Goal: Transaction & Acquisition: Purchase product/service

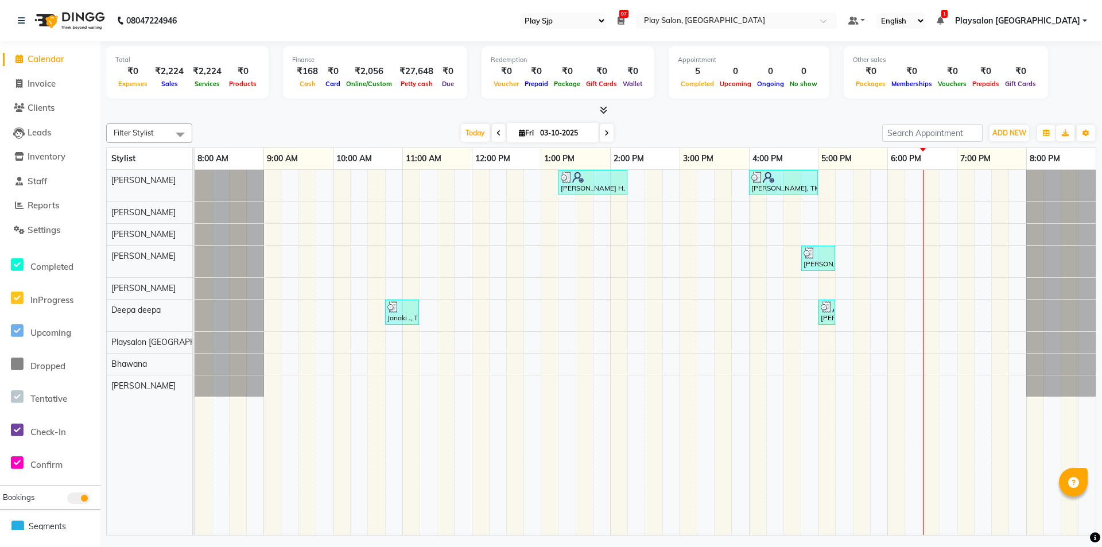
select select "94"
click at [861, 214] on div "[PERSON_NAME] H, TK02, 01:15 PM-02:15 PM, Hair Cut Men stylist [PERSON_NAME], T…" at bounding box center [645, 352] width 901 height 365
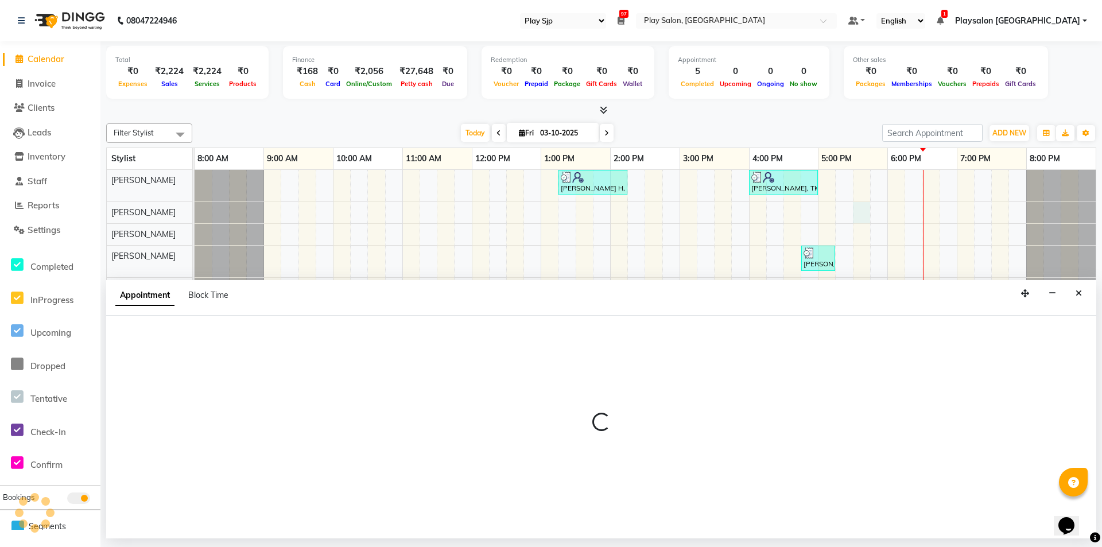
select select "80381"
select select "tentative"
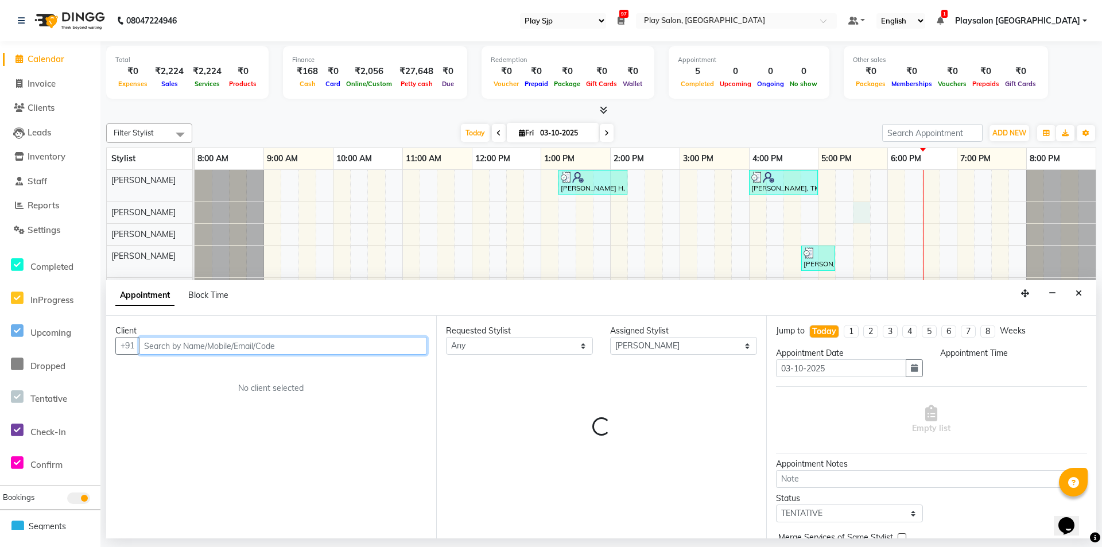
select select "1050"
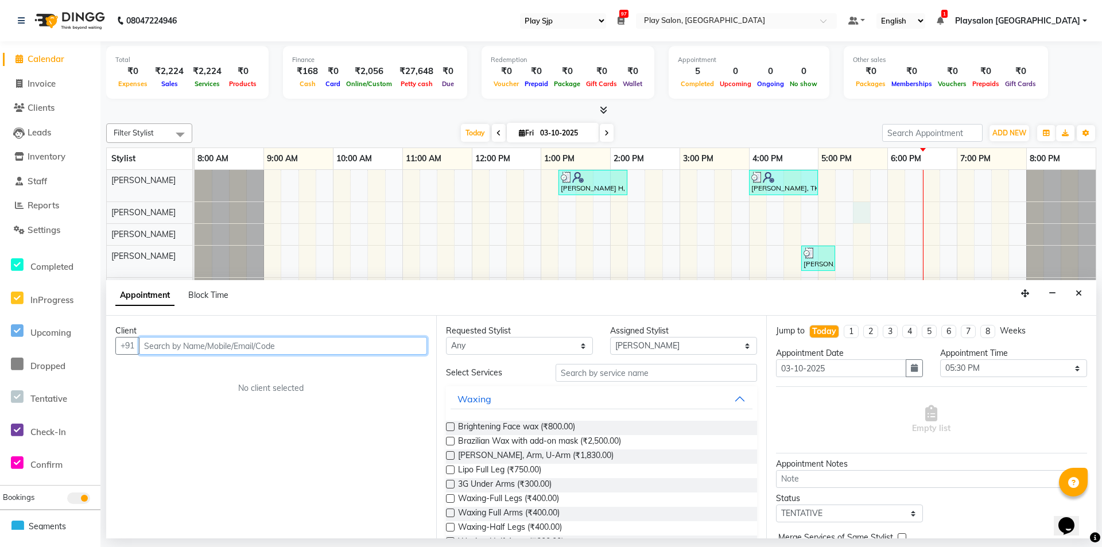
click at [210, 341] on input "text" at bounding box center [283, 346] width 288 height 18
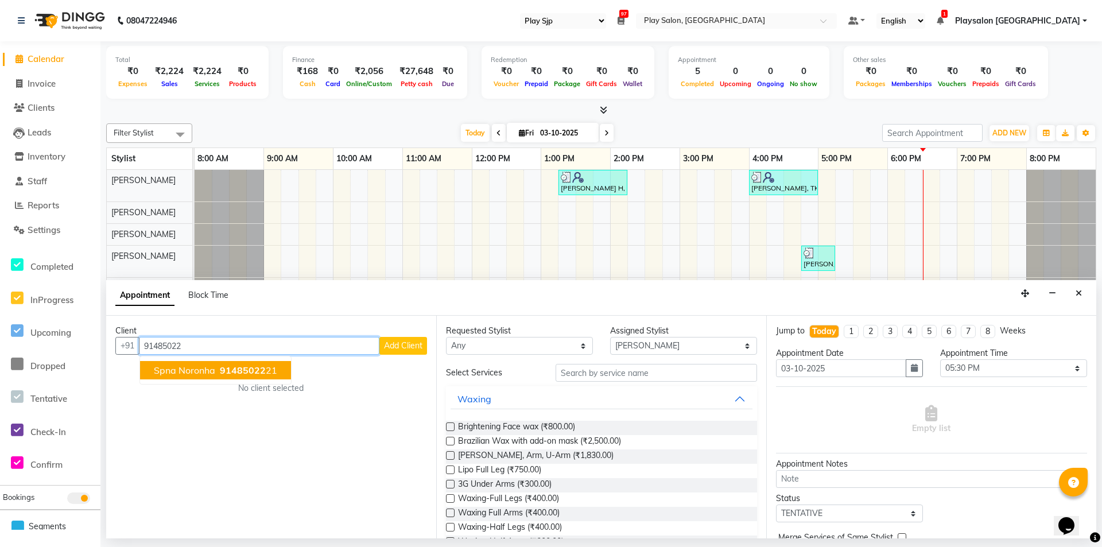
click at [219, 372] on ngb-highlight "91485022 21" at bounding box center [247, 369] width 60 height 11
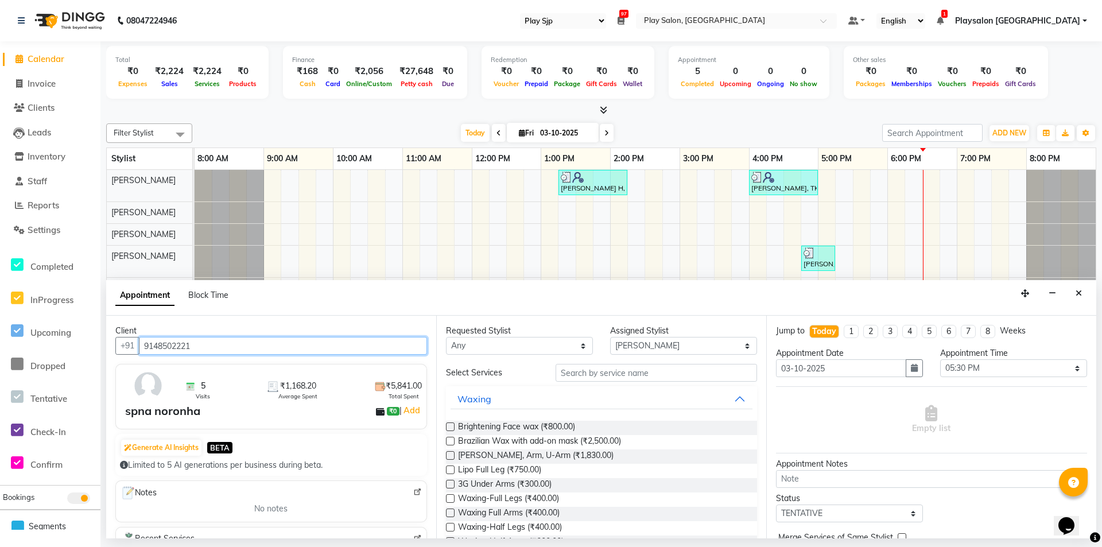
type input "9148502221"
click at [592, 366] on input "text" at bounding box center [655, 373] width 201 height 18
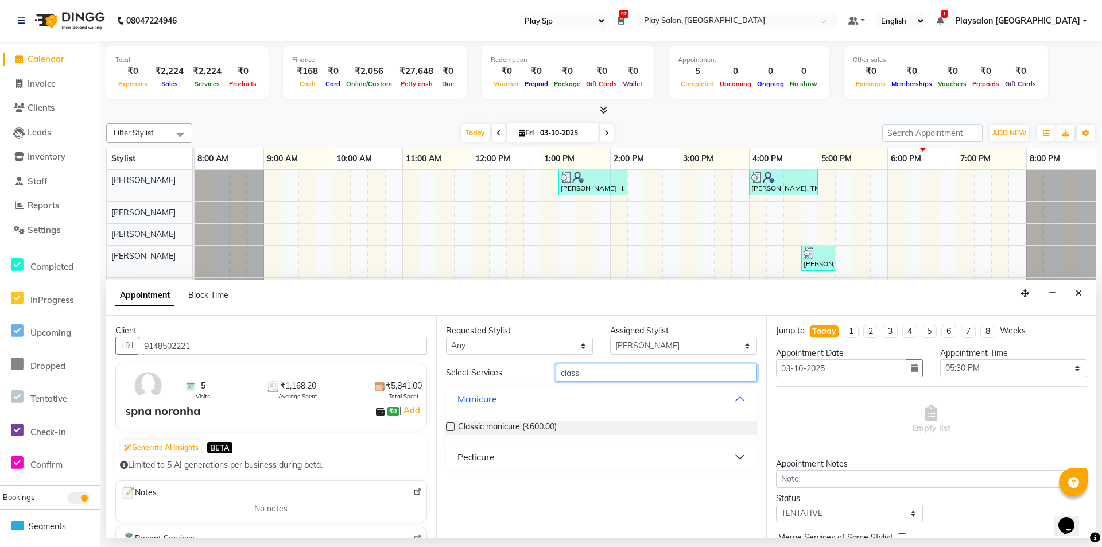
type input "class"
click at [609, 452] on button "Pedicure" at bounding box center [601, 456] width 302 height 21
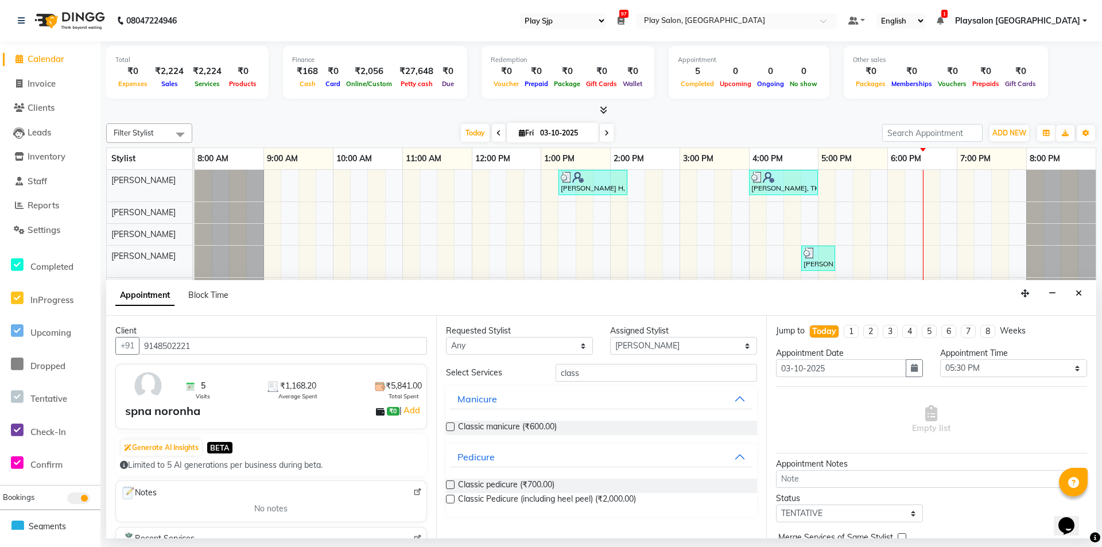
click at [451, 488] on label at bounding box center [450, 484] width 9 height 9
click at [451, 488] on input "checkbox" at bounding box center [449, 485] width 7 height 7
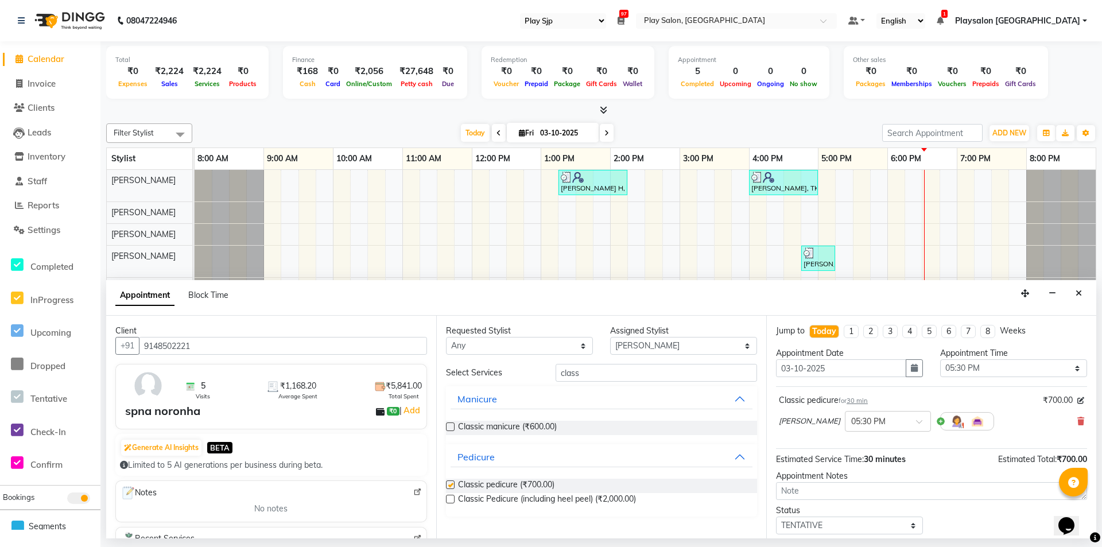
checkbox input "false"
drag, startPoint x: 597, startPoint y: 375, endPoint x: 536, endPoint y: 378, distance: 60.9
click at [536, 378] on div "Select Services class" at bounding box center [601, 373] width 328 height 18
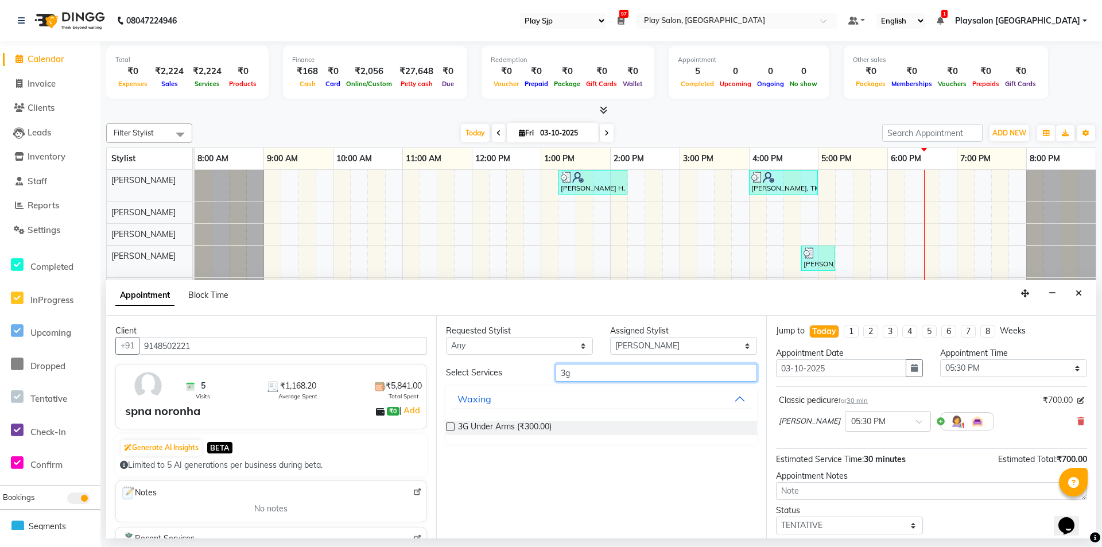
type input "3g"
click at [450, 427] on label at bounding box center [450, 426] width 9 height 9
click at [450, 427] on input "checkbox" at bounding box center [449, 427] width 7 height 7
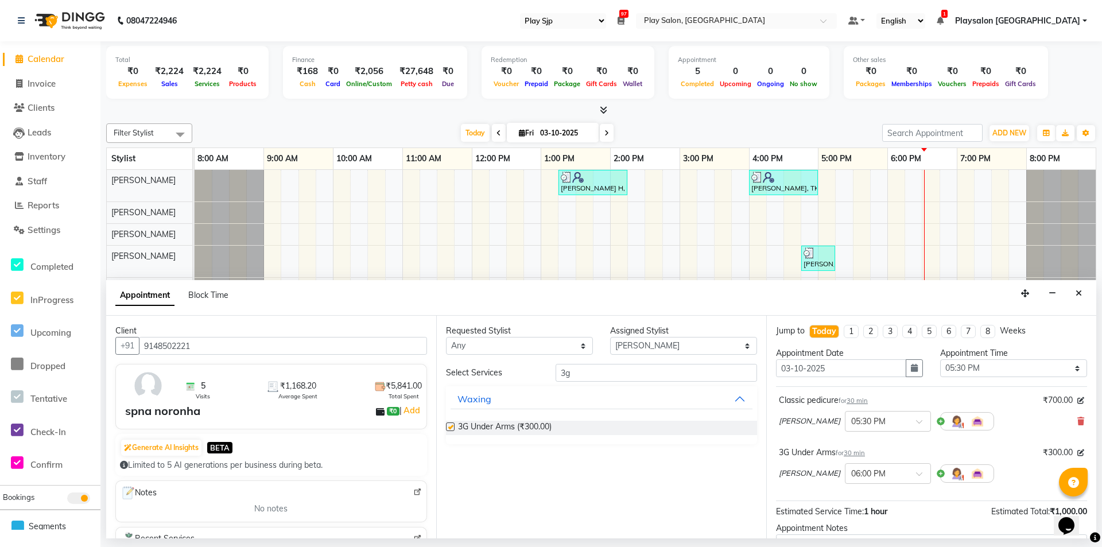
checkbox input "false"
click at [608, 370] on input "3g" at bounding box center [655, 373] width 201 height 18
drag, startPoint x: 608, startPoint y: 370, endPoint x: 516, endPoint y: 368, distance: 91.2
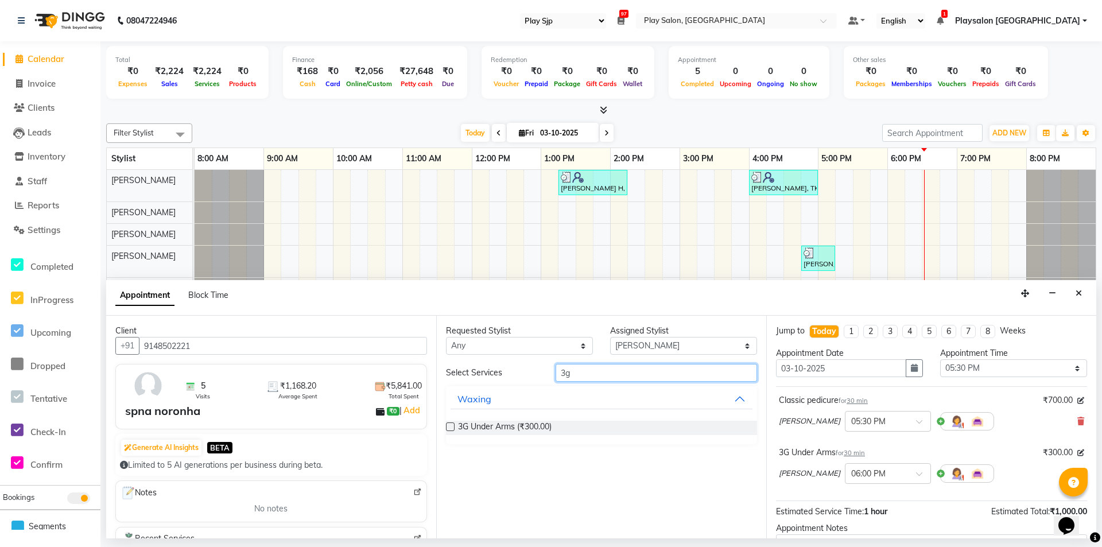
click at [516, 368] on div "Select Services 3g" at bounding box center [601, 373] width 328 height 18
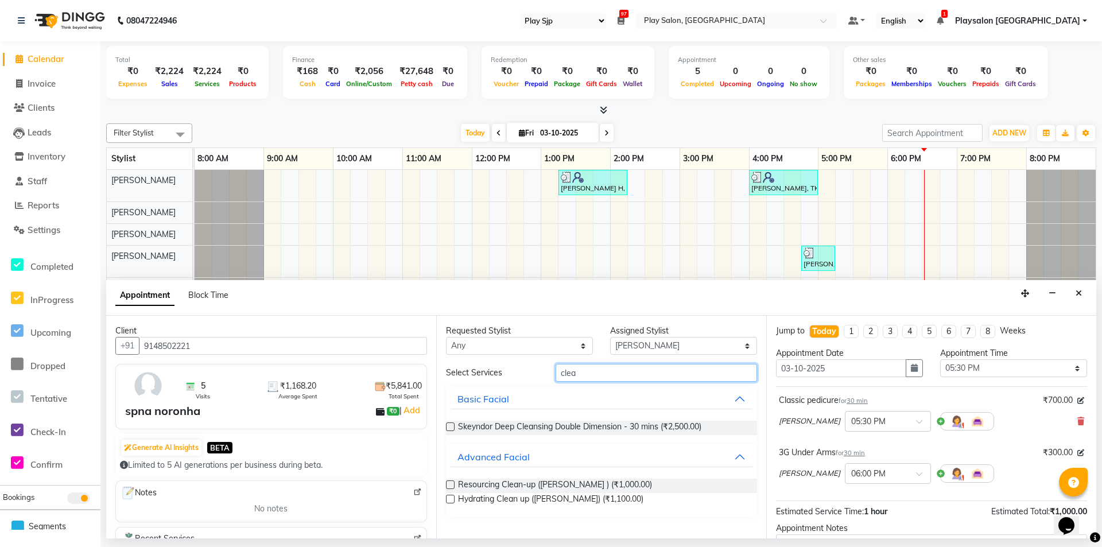
type input "clea"
click at [699, 343] on select "Select [PERSON_NAME] Lun Deepa [PERSON_NAME] Yimkhiung Mojesh [PERSON_NAME] Pla…" at bounding box center [683, 346] width 147 height 18
select select "80384"
click at [610, 337] on select "Select [PERSON_NAME] Lun Deepa [PERSON_NAME] Yimkhiung Mojesh [PERSON_NAME] Pla…" at bounding box center [683, 346] width 147 height 18
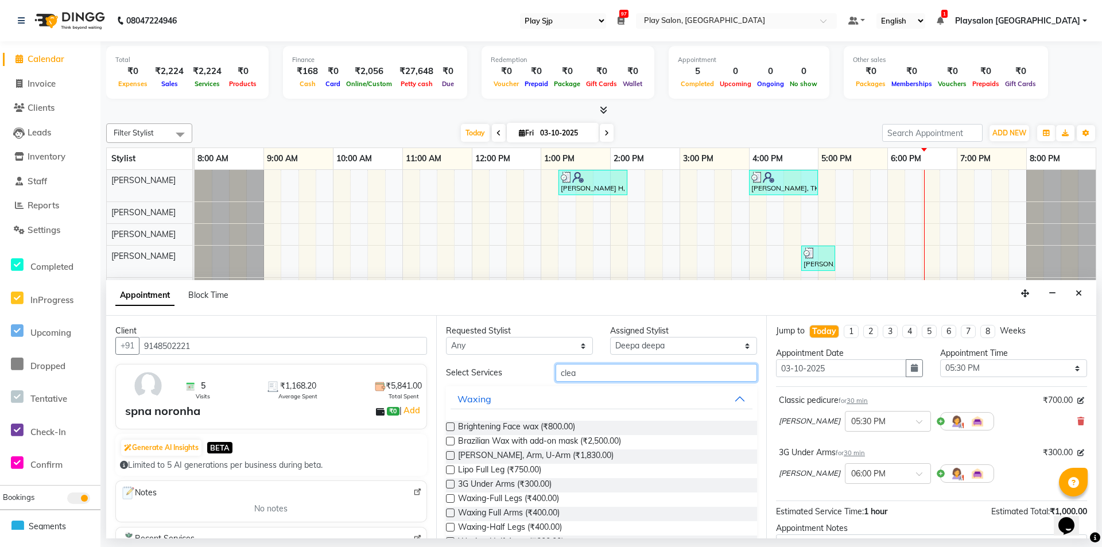
drag, startPoint x: 588, startPoint y: 376, endPoint x: 541, endPoint y: 379, distance: 47.1
click at [541, 379] on div "Select Services clea" at bounding box center [601, 373] width 328 height 18
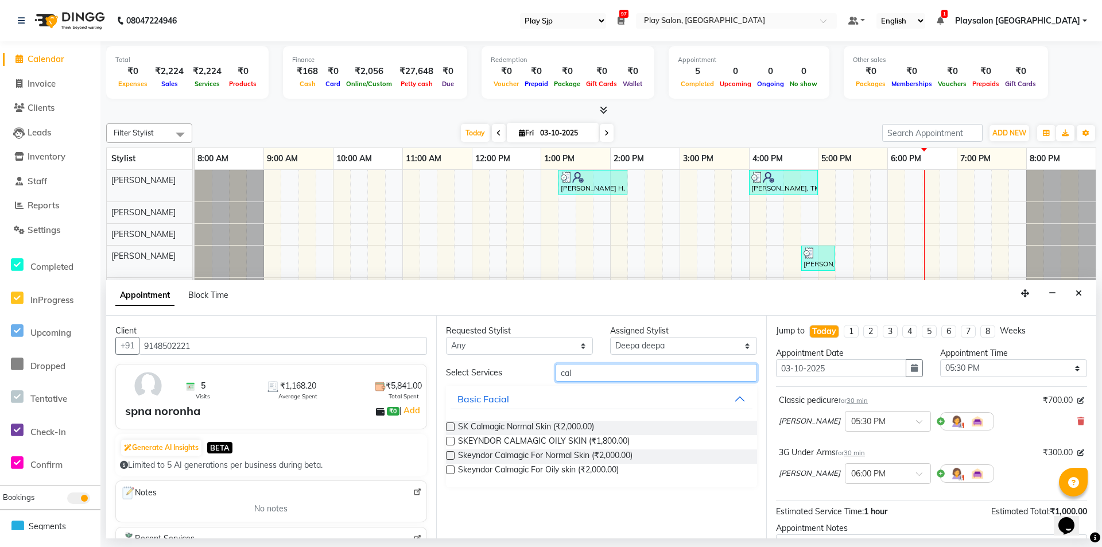
type input "cal"
click at [450, 438] on label at bounding box center [450, 441] width 9 height 9
click at [450, 438] on input "checkbox" at bounding box center [449, 441] width 7 height 7
checkbox input "false"
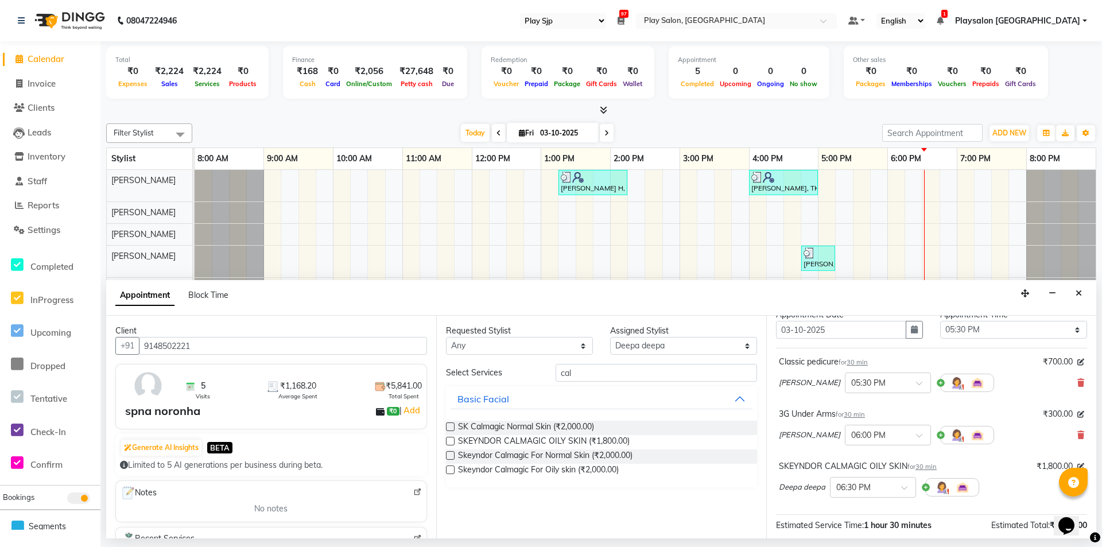
scroll to position [57, 0]
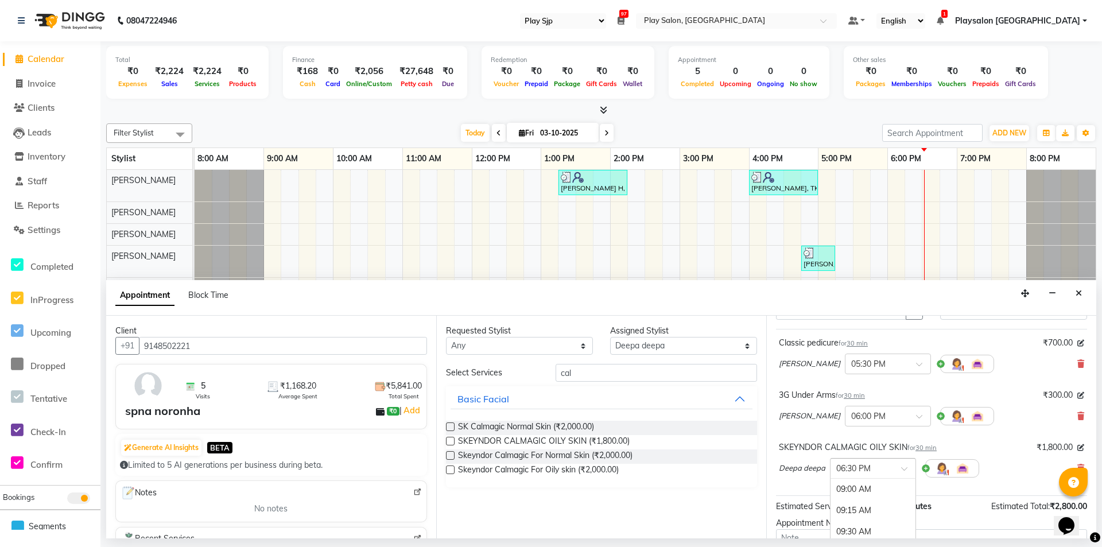
click at [904, 470] on span at bounding box center [908, 472] width 14 height 12
click at [895, 470] on div at bounding box center [872, 467] width 85 height 12
click at [1004, 457] on div "Deepa deepa × 06:30 PM 09:00 AM 09:15 AM 09:30 AM 09:45 AM 10:00 AM 10:15 AM 10…" at bounding box center [931, 468] width 305 height 30
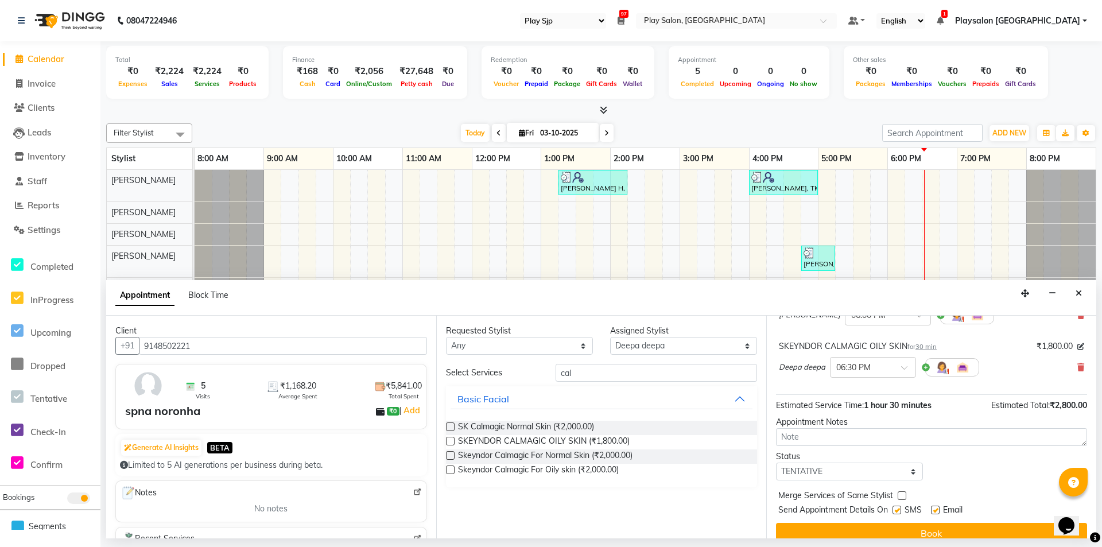
scroll to position [173, 0]
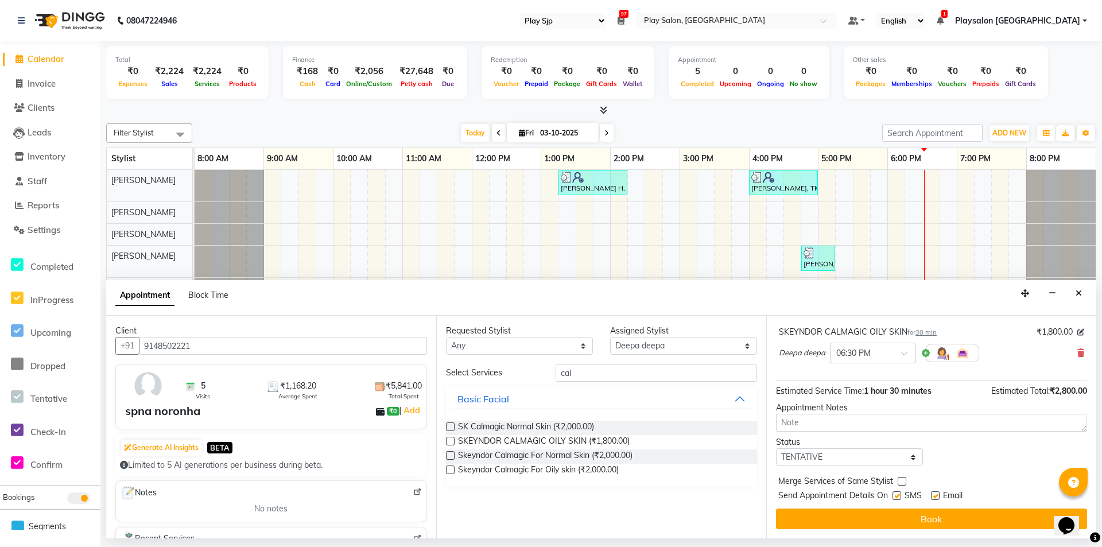
drag, startPoint x: 1093, startPoint y: 397, endPoint x: 1, endPoint y: 26, distance: 1153.1
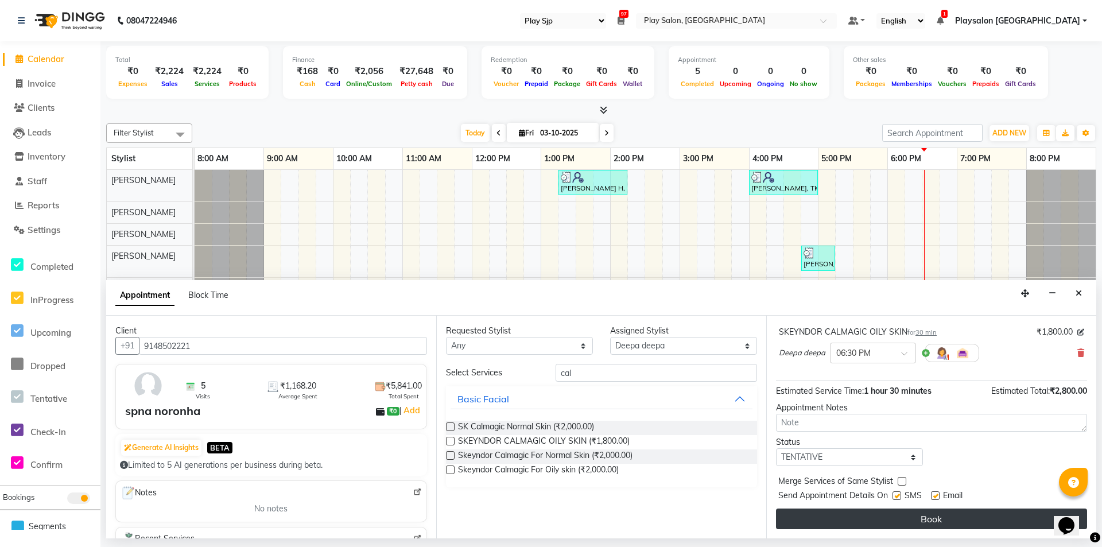
click at [930, 519] on button "Book" at bounding box center [931, 518] width 311 height 21
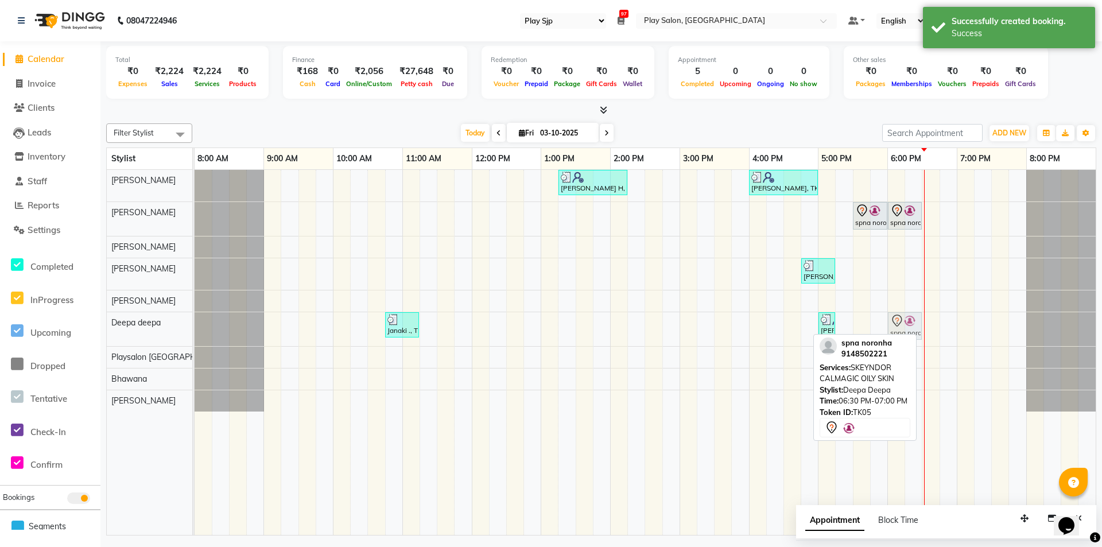
drag, startPoint x: 935, startPoint y: 330, endPoint x: 900, endPoint y: 330, distance: 35.0
click at [195, 330] on div "Janaki ., TK01, 10:45 AM-11:15 AM, Bead waxing upper lip,Threading-Eye Brow Sha…" at bounding box center [195, 329] width 0 height 34
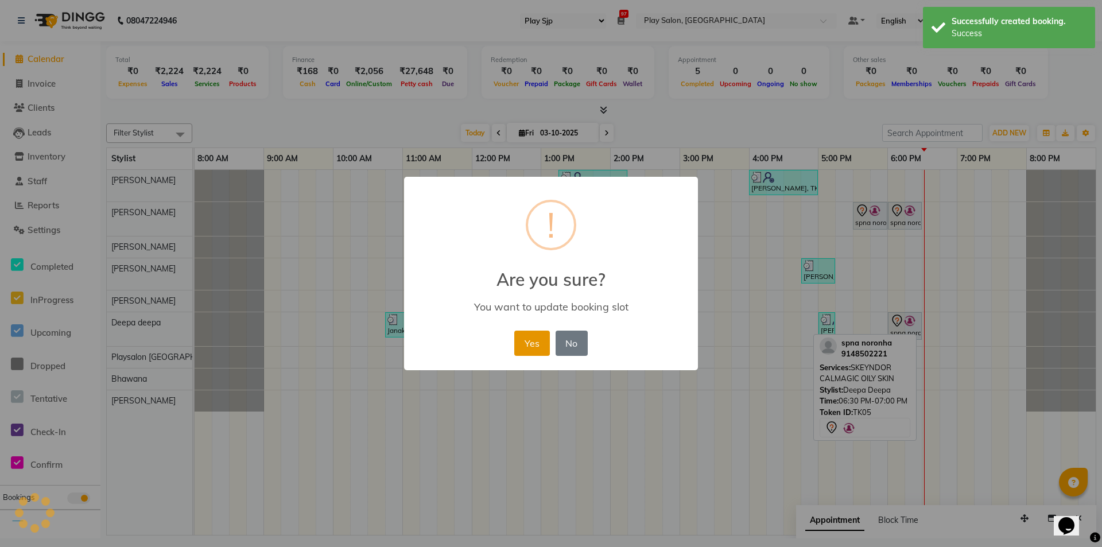
click at [518, 338] on button "Yes" at bounding box center [531, 342] width 35 height 25
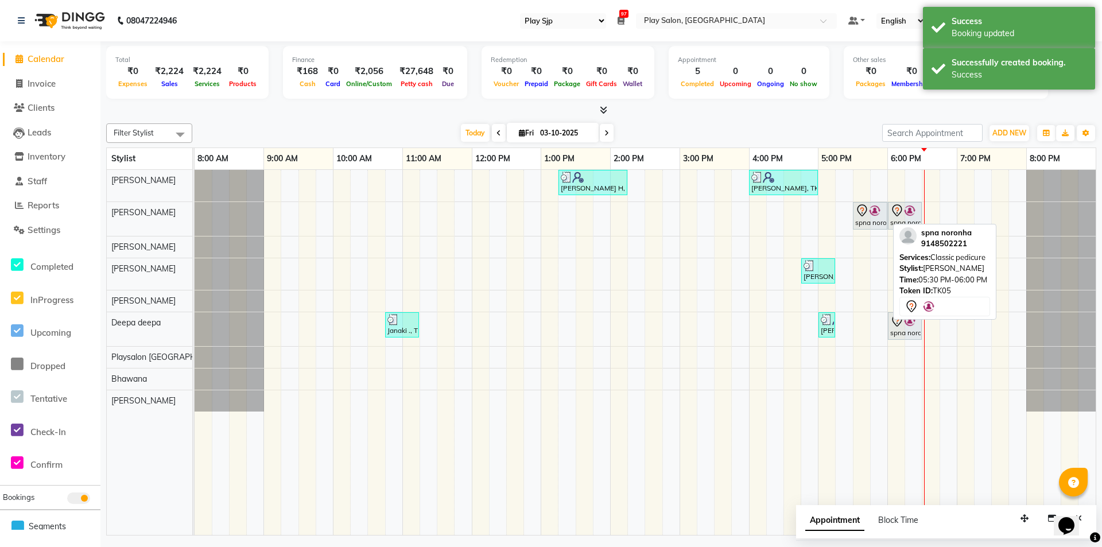
click at [870, 224] on div "spna noronha, TK05, 05:30 PM-06:00 PM, Classic pedicure" at bounding box center [870, 216] width 32 height 24
select select "7"
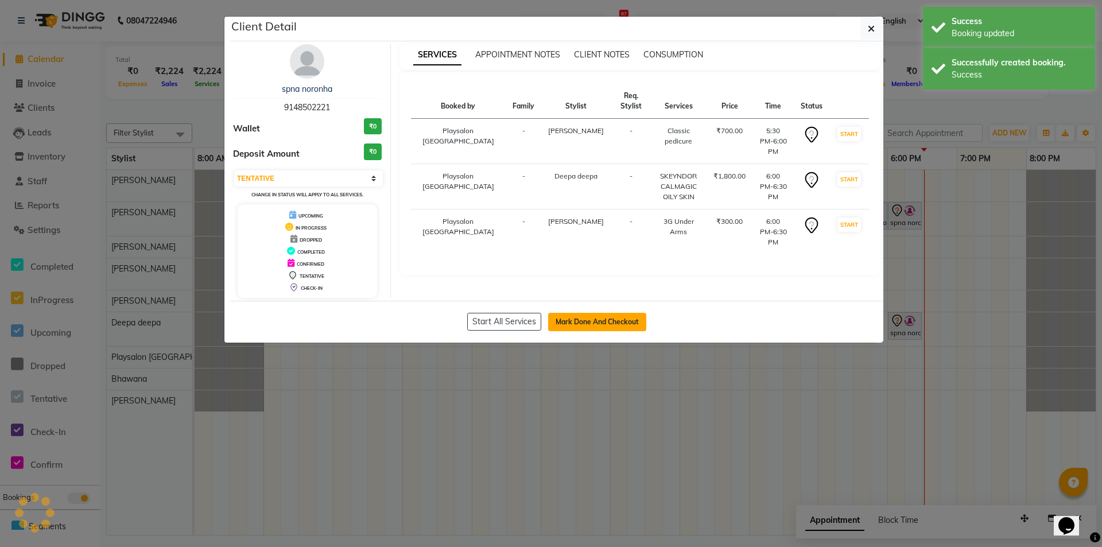
click at [613, 319] on button "Mark Done And Checkout" at bounding box center [597, 322] width 98 height 18
select select "service"
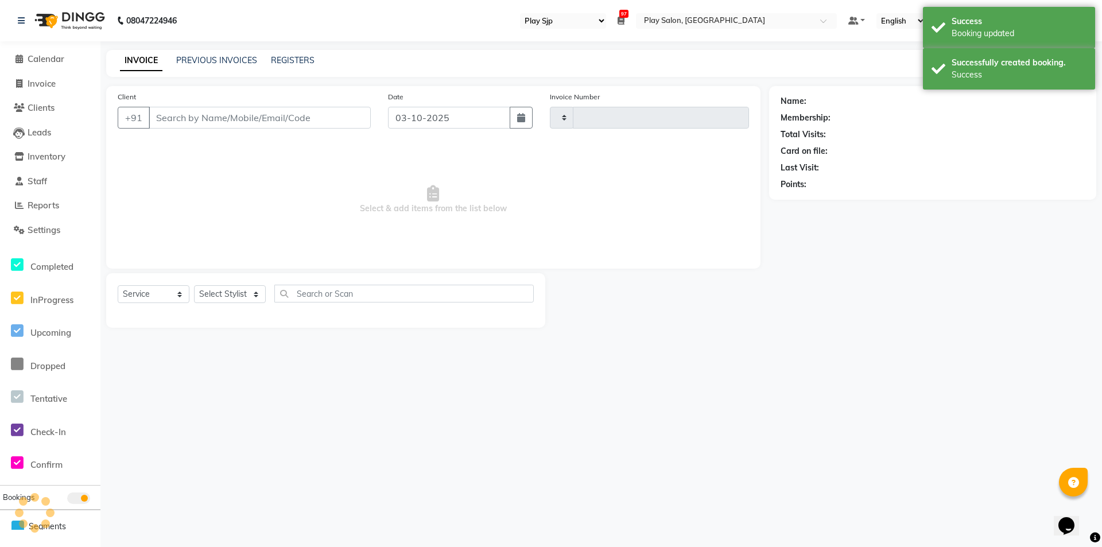
type input "0829"
select select "8308"
select select "product"
select select "80387"
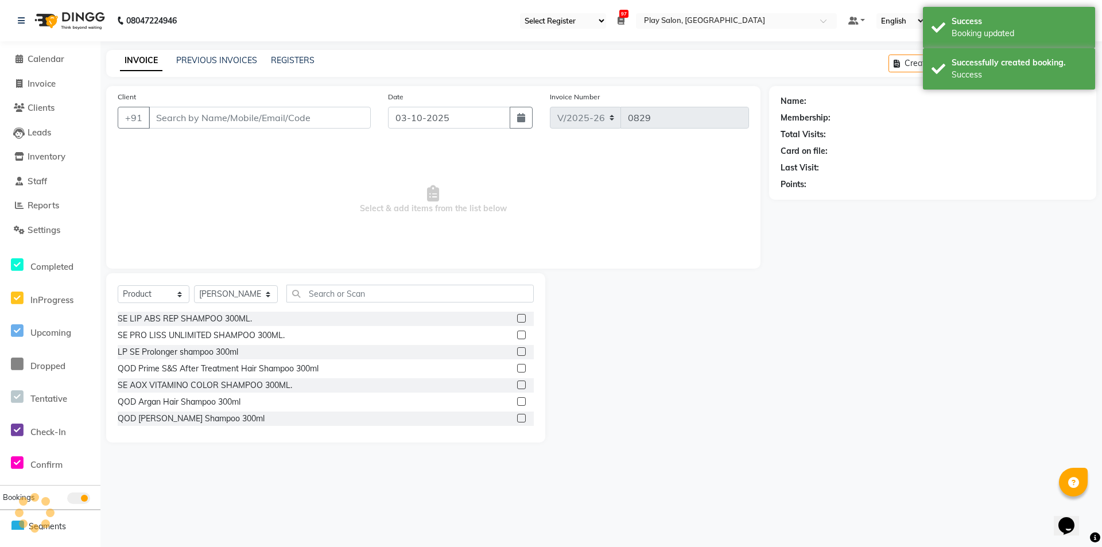
type input "9148502221"
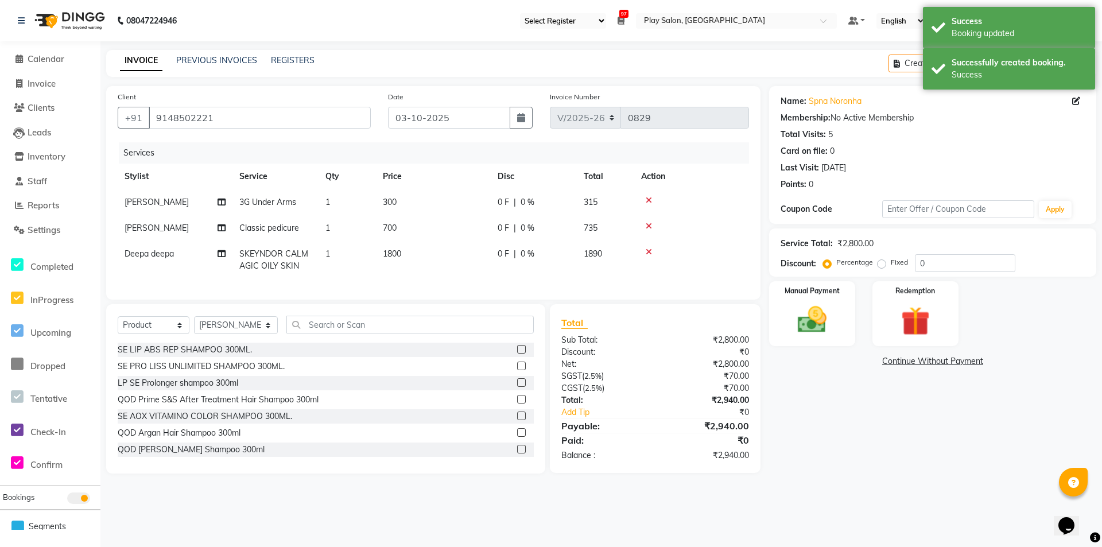
click at [405, 257] on td "1800" at bounding box center [433, 260] width 115 height 38
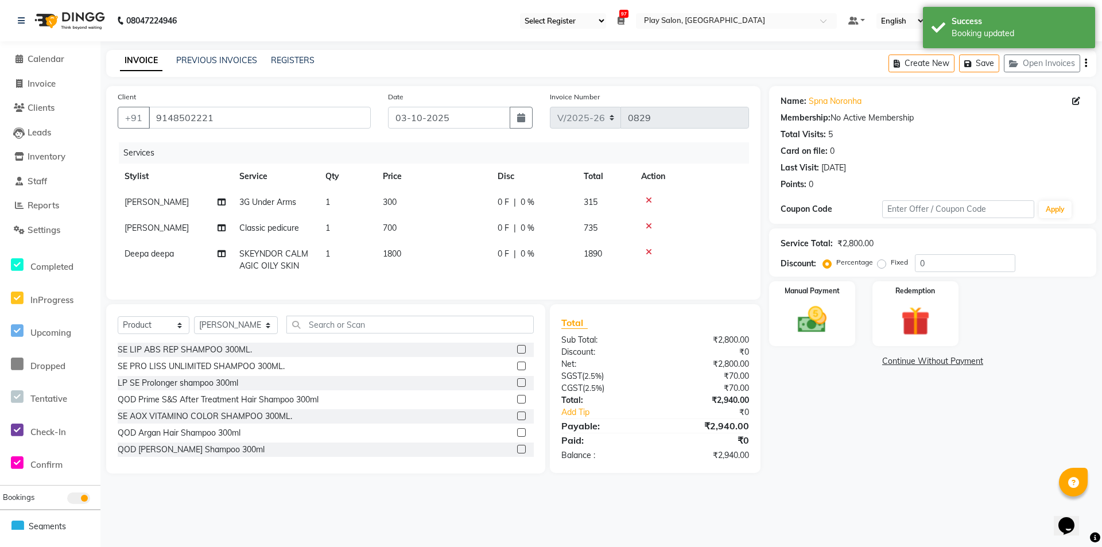
select select "80384"
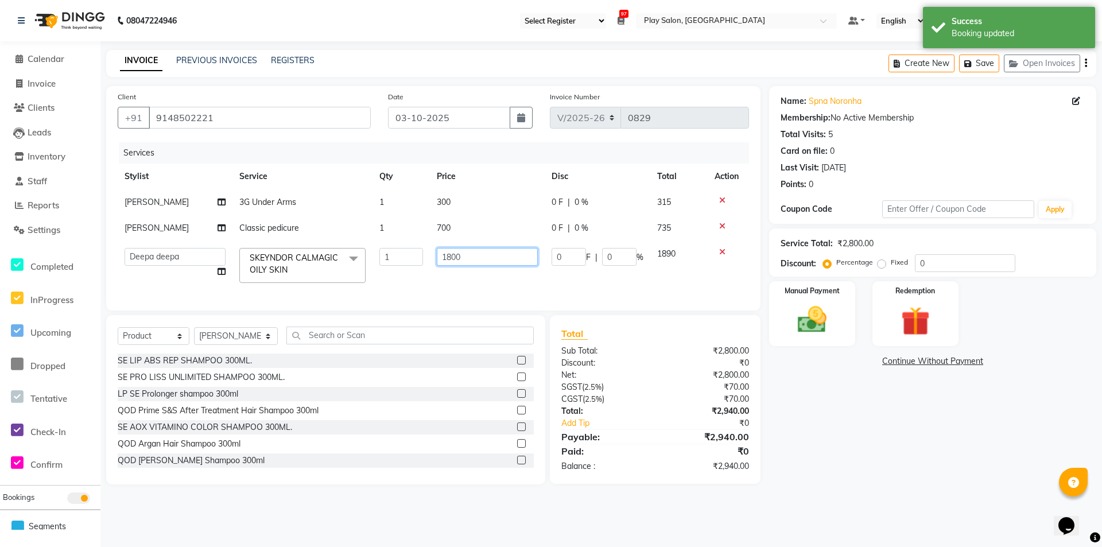
drag, startPoint x: 492, startPoint y: 258, endPoint x: 434, endPoint y: 260, distance: 58.0
click at [434, 260] on td "1800" at bounding box center [487, 265] width 115 height 49
type input "1500"
click at [426, 281] on div "Services Stylist Service Qty Price Disc Total Action [PERSON_NAME] 3G Under Arm…" at bounding box center [433, 220] width 631 height 157
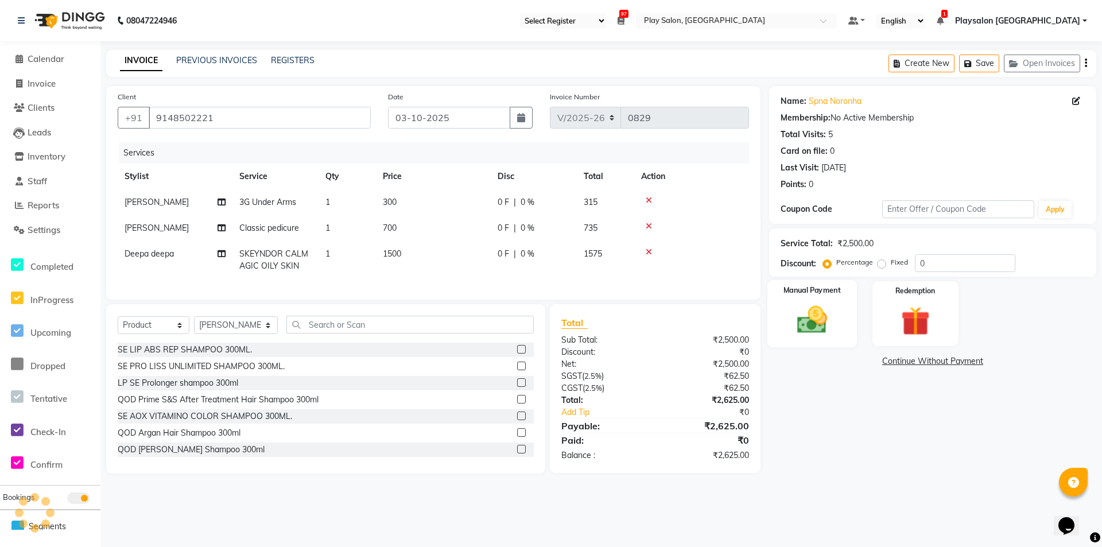
click at [797, 340] on div "Manual Payment" at bounding box center [812, 314] width 90 height 68
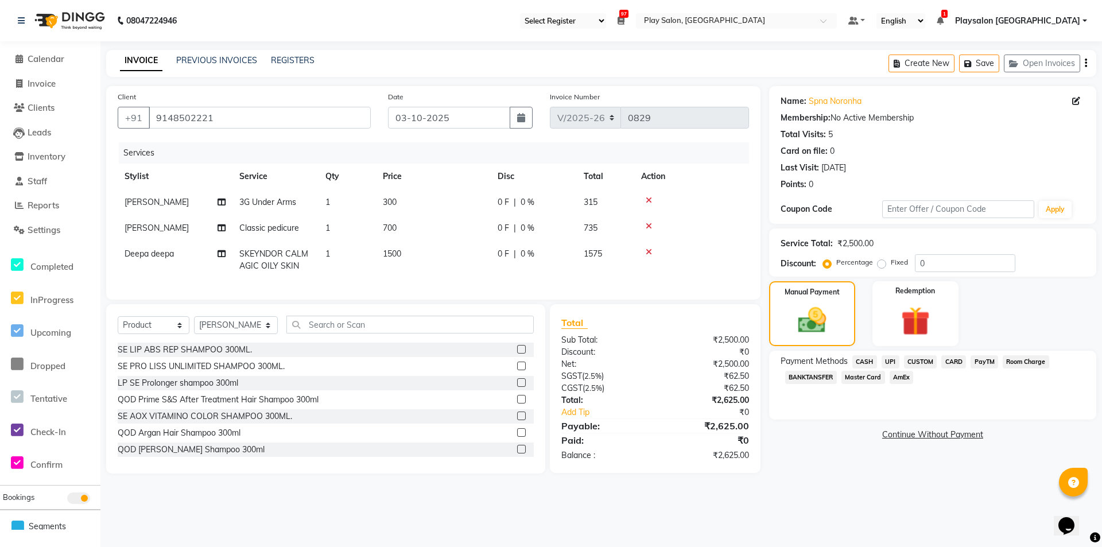
click at [912, 360] on span "CUSTOM" at bounding box center [920, 361] width 33 height 13
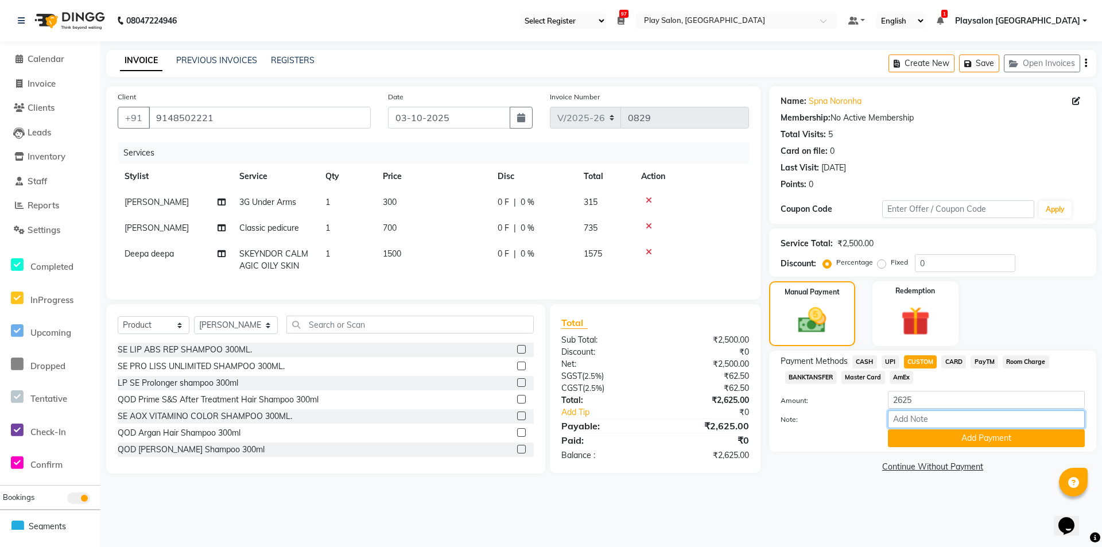
click at [910, 417] on input "Note:" at bounding box center [986, 419] width 197 height 18
type input "UPI"
click at [935, 440] on button "Add Payment" at bounding box center [986, 438] width 197 height 18
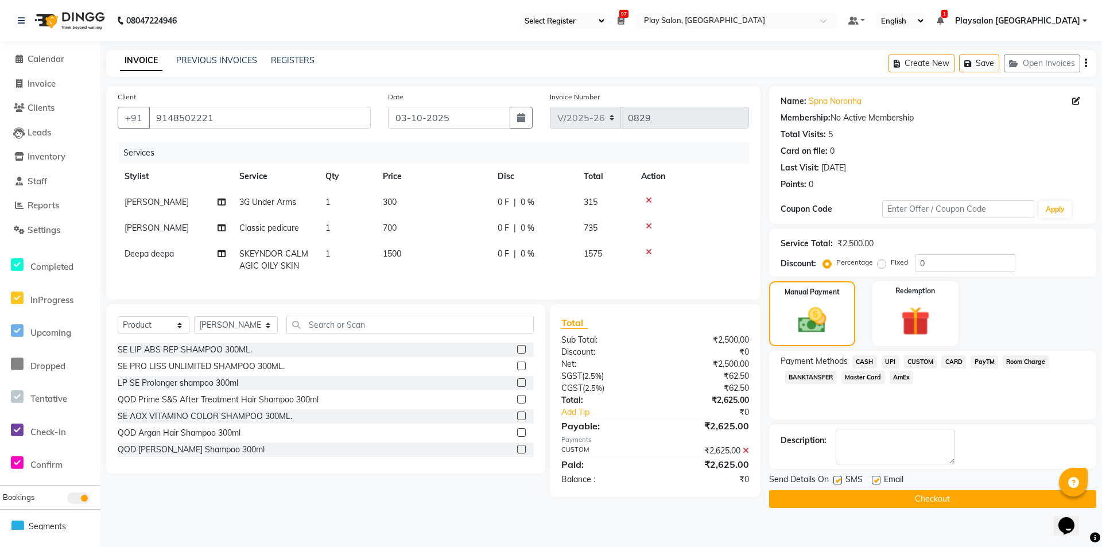
click at [877, 479] on label at bounding box center [876, 480] width 9 height 9
click at [877, 479] on input "checkbox" at bounding box center [875, 480] width 7 height 7
checkbox input "false"
click at [930, 503] on button "Checkout" at bounding box center [932, 499] width 327 height 18
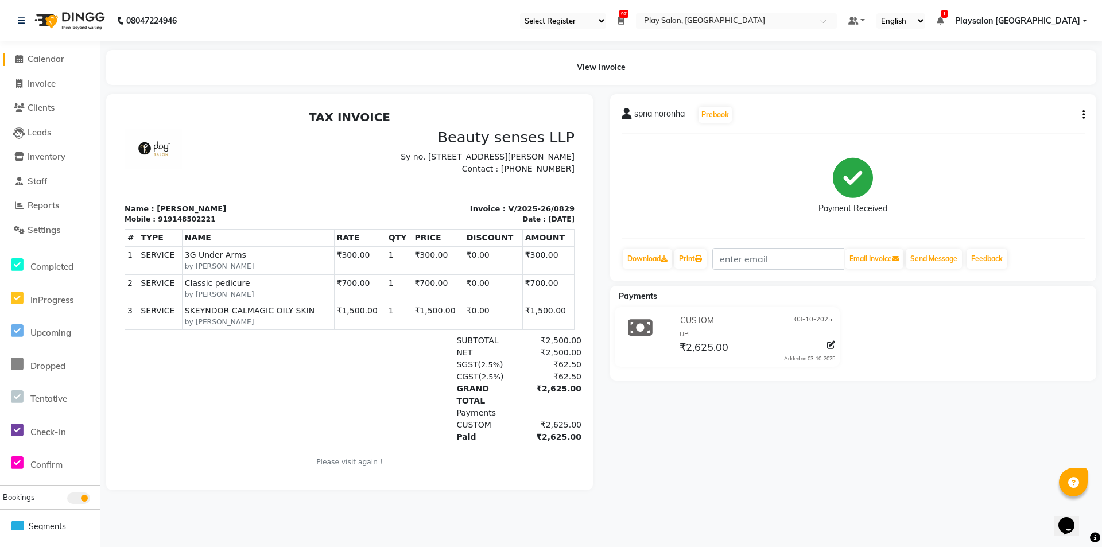
click at [17, 53] on span at bounding box center [18, 59] width 17 height 13
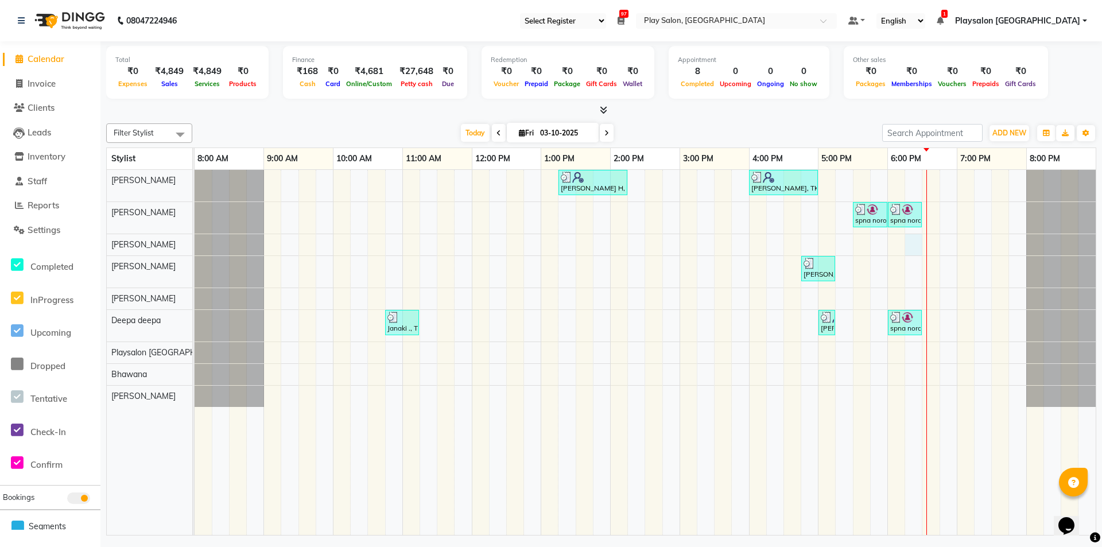
click at [911, 248] on div "[PERSON_NAME] H, TK02, 01:15 PM-02:15 PM, Hair Cut Men stylist [PERSON_NAME], T…" at bounding box center [645, 352] width 901 height 365
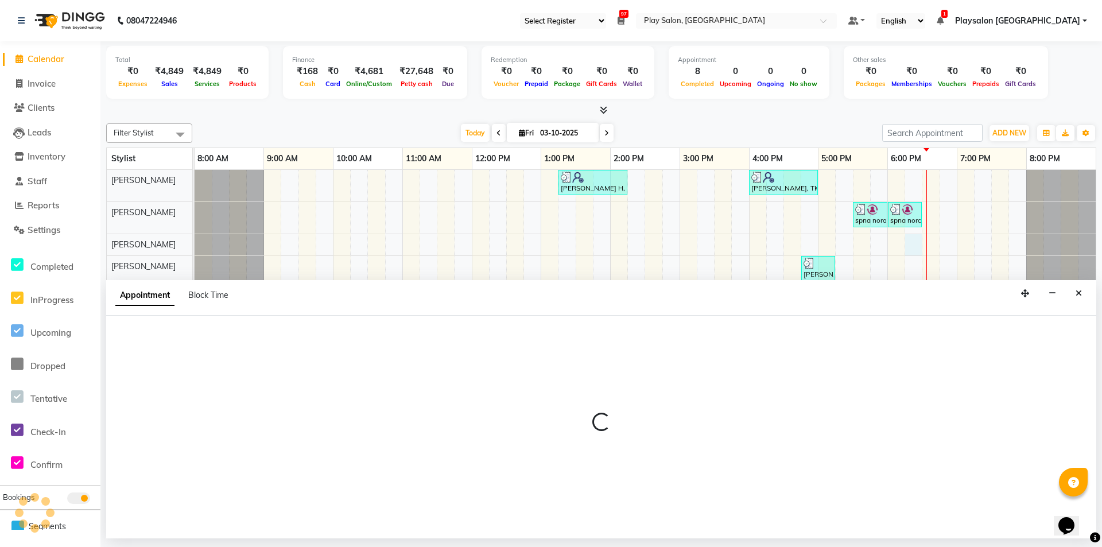
select select "80387"
select select "1095"
select select "tentative"
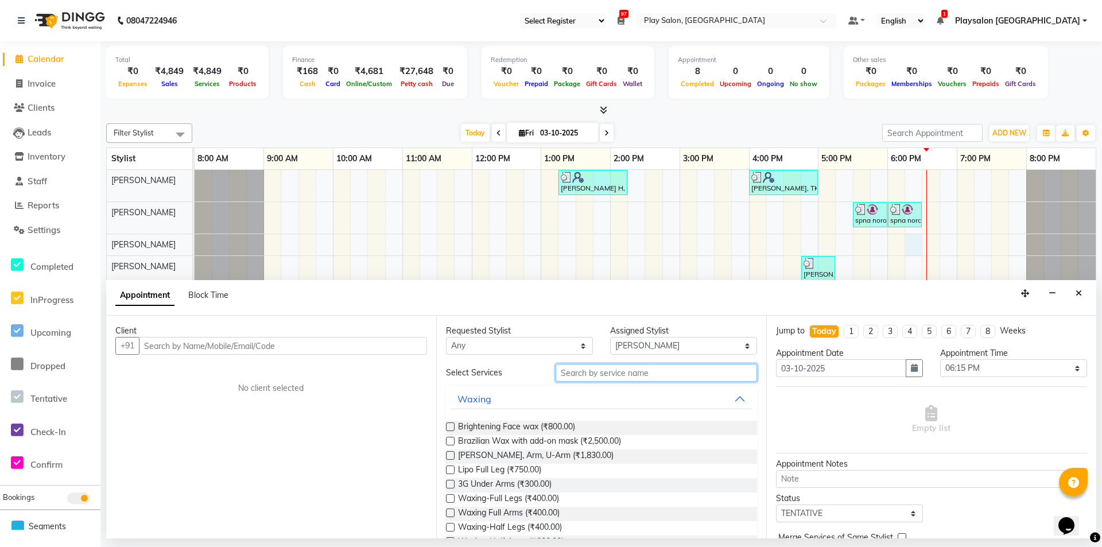
click at [619, 370] on input "text" at bounding box center [655, 373] width 201 height 18
type input "thre"
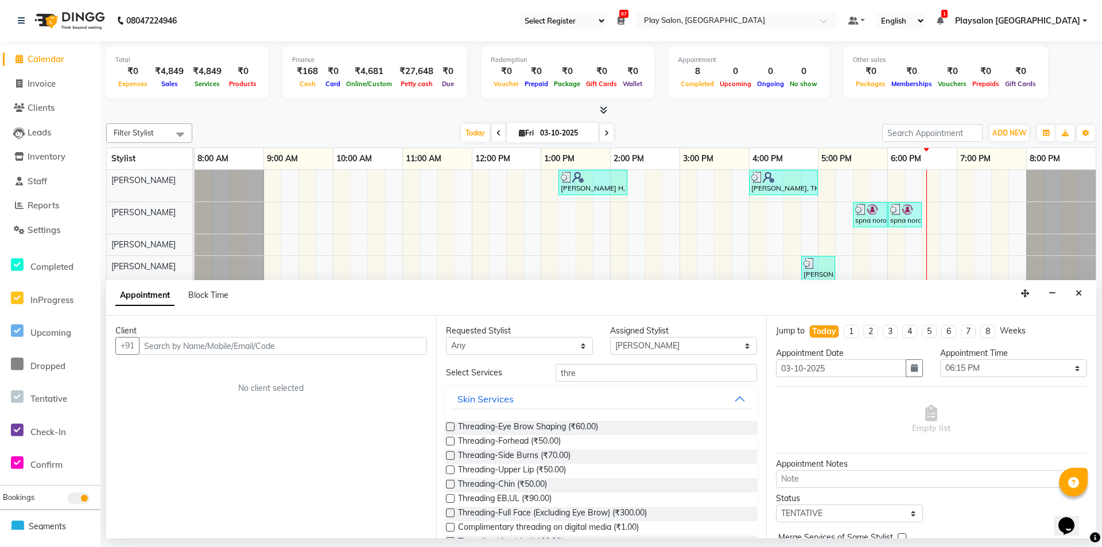
click at [451, 425] on label at bounding box center [450, 426] width 9 height 9
click at [451, 425] on input "checkbox" at bounding box center [449, 427] width 7 height 7
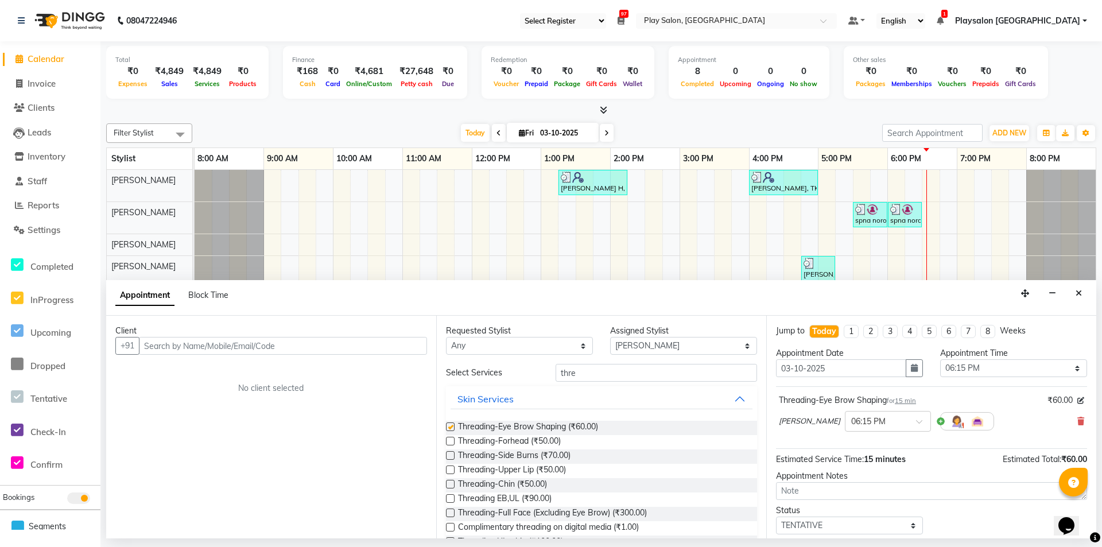
checkbox input "false"
click at [300, 343] on input "text" at bounding box center [283, 346] width 288 height 18
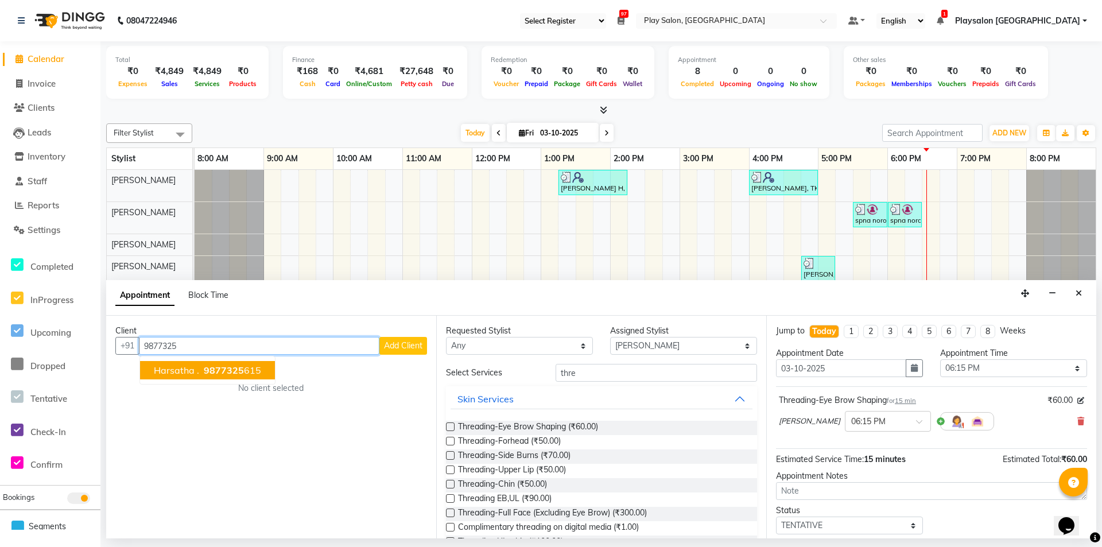
click at [219, 368] on span "9877325" at bounding box center [224, 369] width 40 height 11
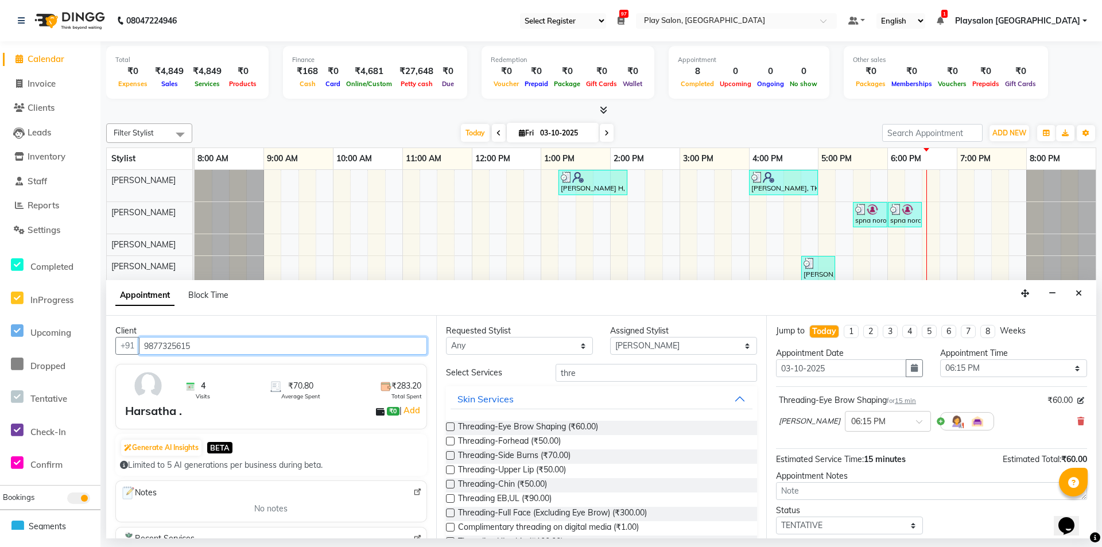
scroll to position [68, 0]
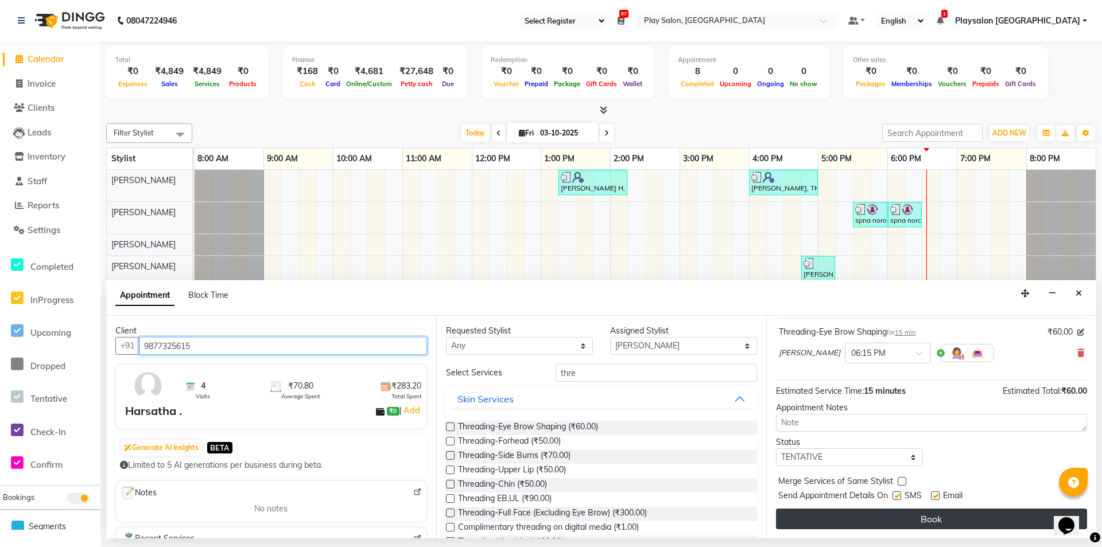
type input "9877325615"
click at [901, 522] on button "Book" at bounding box center [931, 518] width 311 height 21
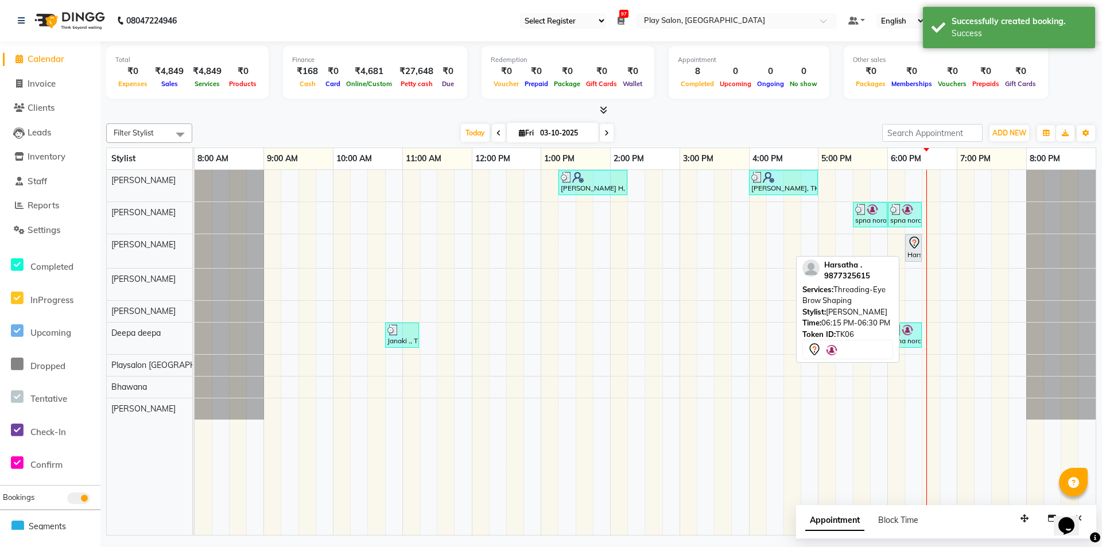
click at [909, 256] on div "Harsatha ., TK06, 06:15 PM-06:30 PM, Threading-Eye Brow Shaping" at bounding box center [913, 248] width 14 height 24
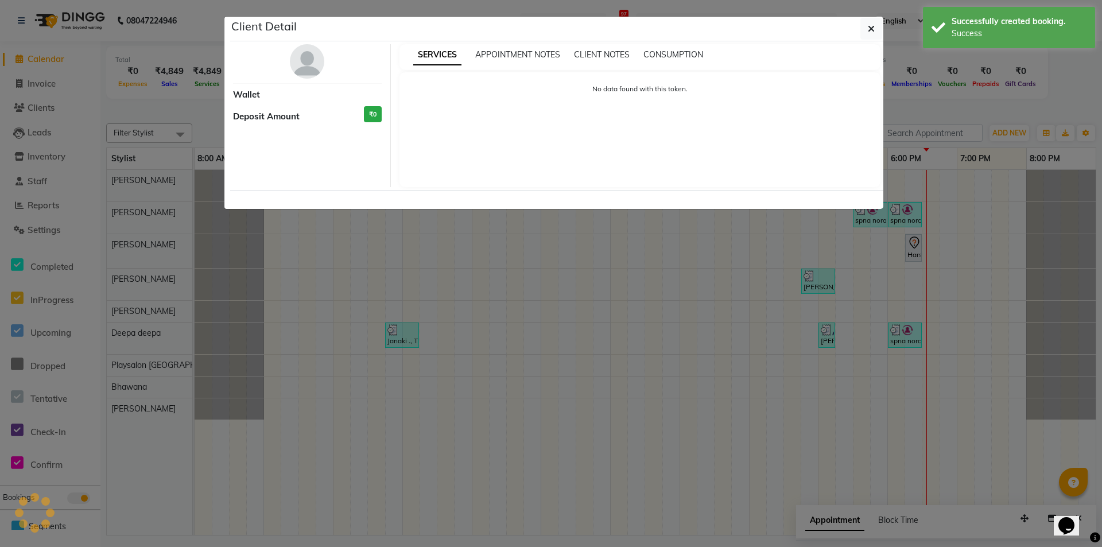
select select "7"
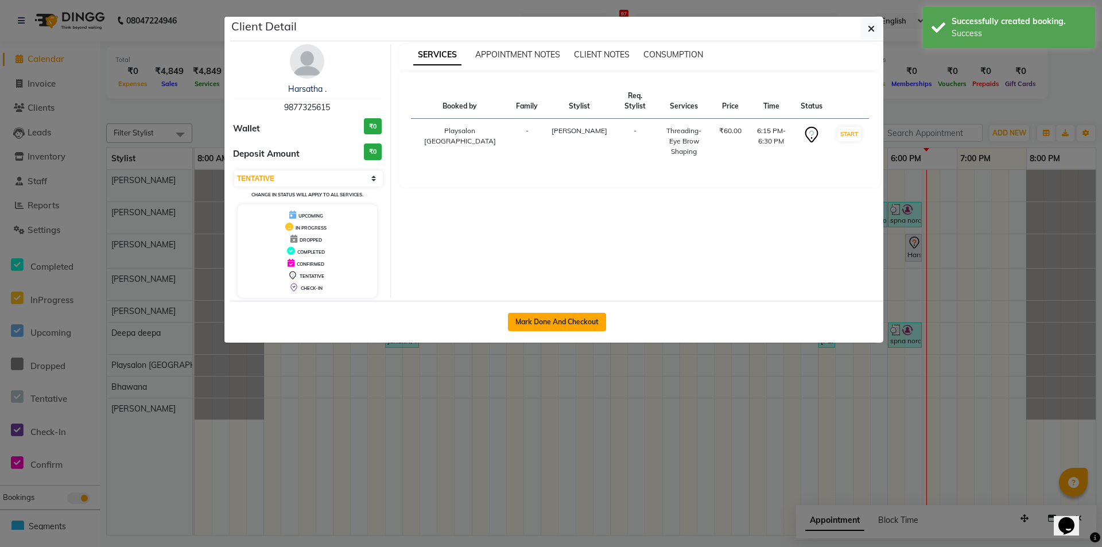
click at [556, 317] on button "Mark Done And Checkout" at bounding box center [557, 322] width 98 height 18
select select "service"
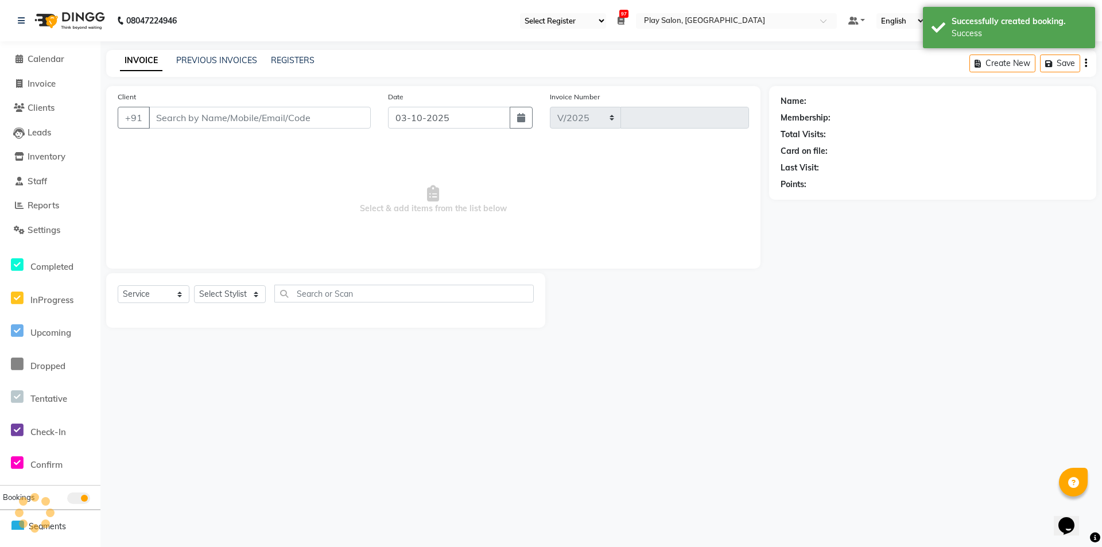
select select "8308"
type input "0830"
select select "product"
type input "9877325615"
select select "80387"
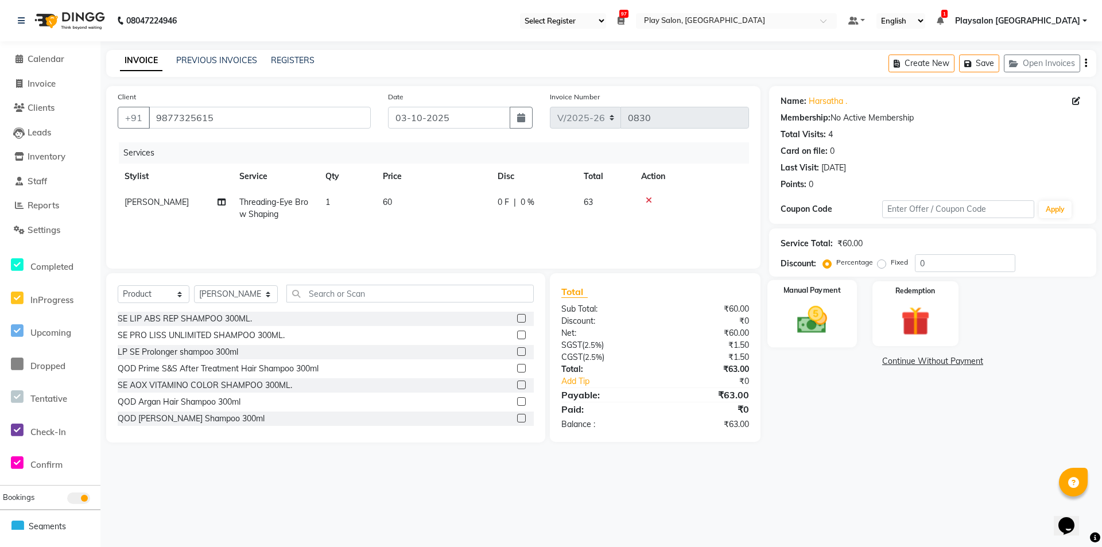
click at [799, 314] on img at bounding box center [811, 319] width 49 height 35
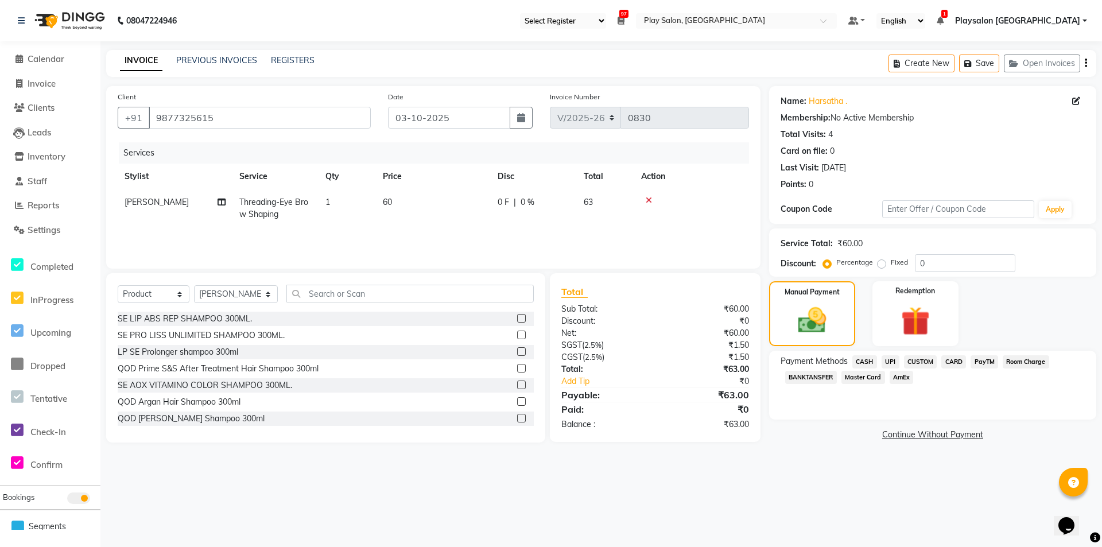
click at [895, 361] on span "UPI" at bounding box center [890, 361] width 18 height 13
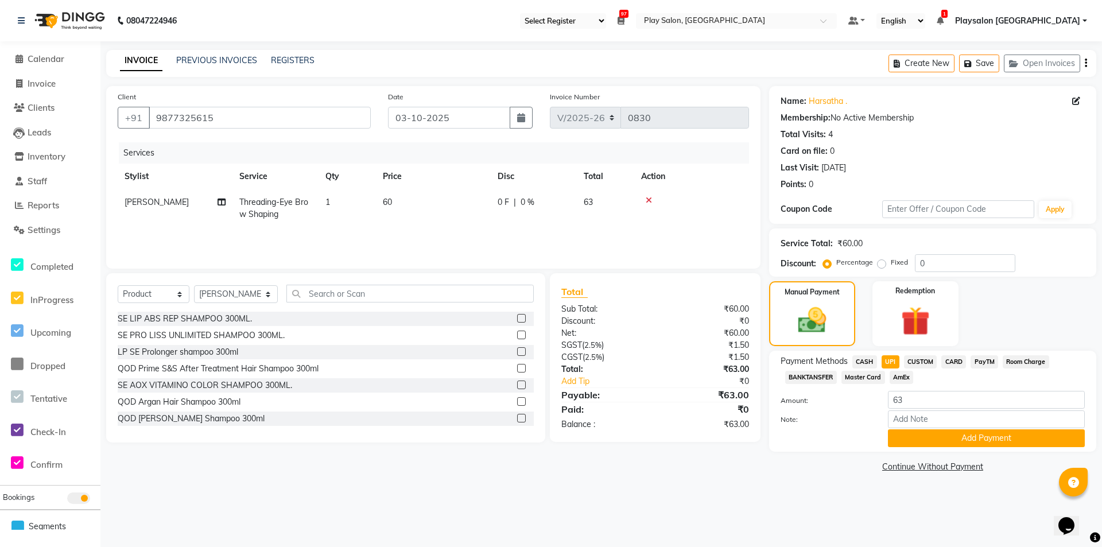
click at [914, 361] on span "CUSTOM" at bounding box center [920, 361] width 33 height 13
click at [923, 417] on input "Note:" at bounding box center [986, 419] width 197 height 18
type input "UPI"
click at [947, 442] on button "Add Payment" at bounding box center [986, 438] width 197 height 18
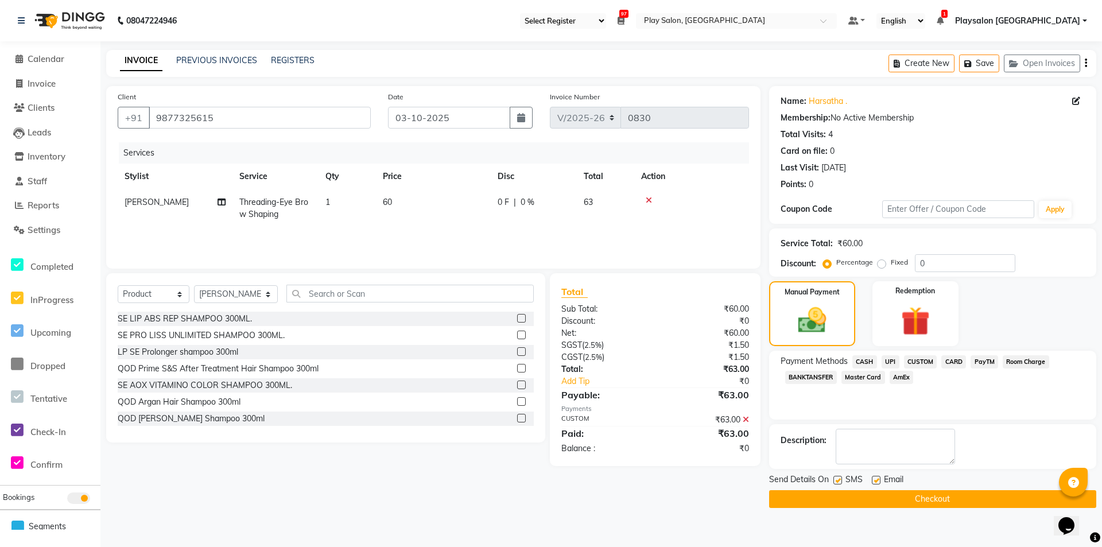
click at [921, 498] on button "Checkout" at bounding box center [932, 499] width 327 height 18
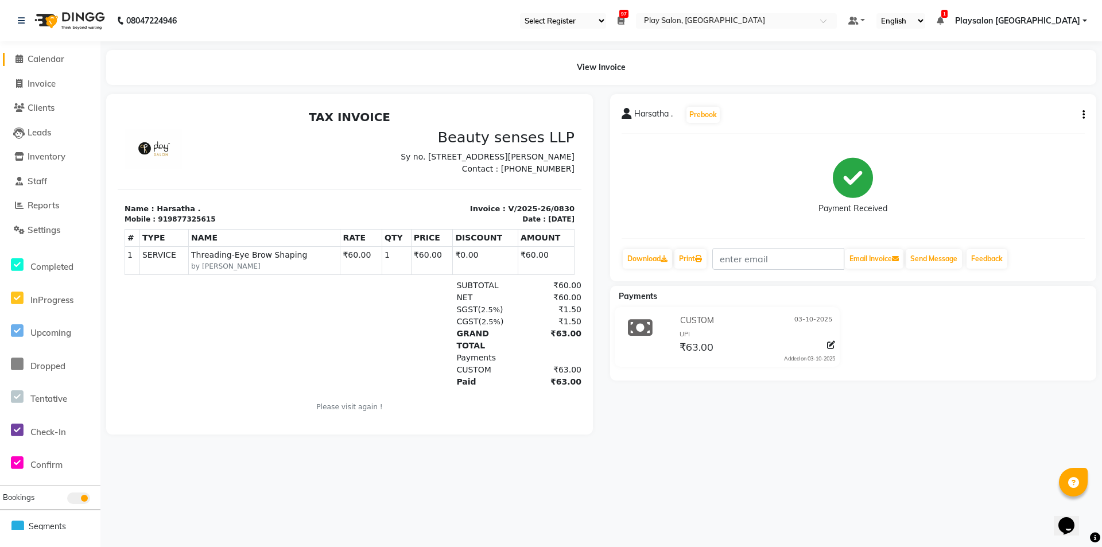
click at [46, 56] on span "Calendar" at bounding box center [46, 58] width 37 height 11
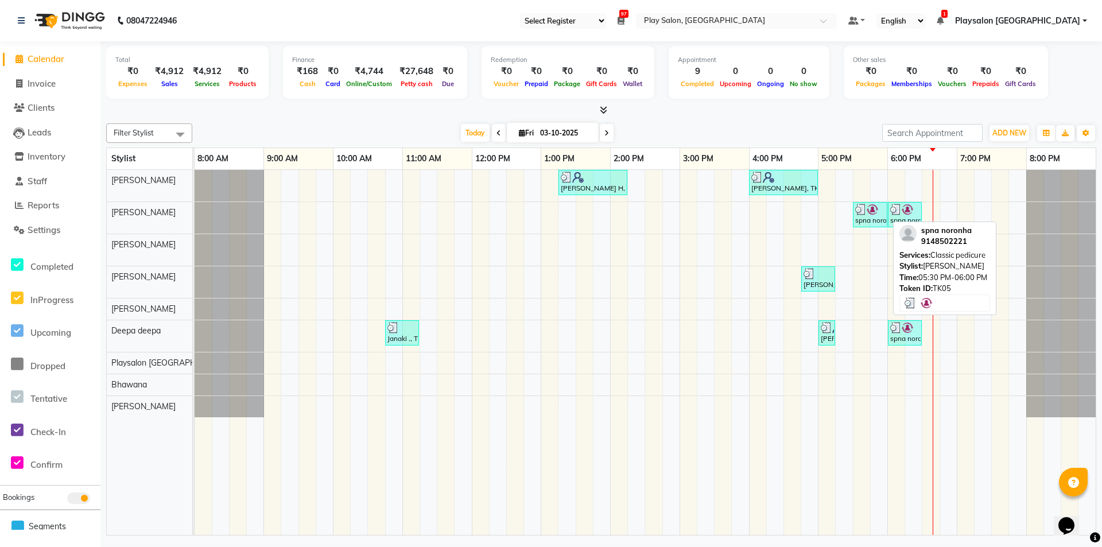
click at [878, 214] on div at bounding box center [870, 209] width 30 height 11
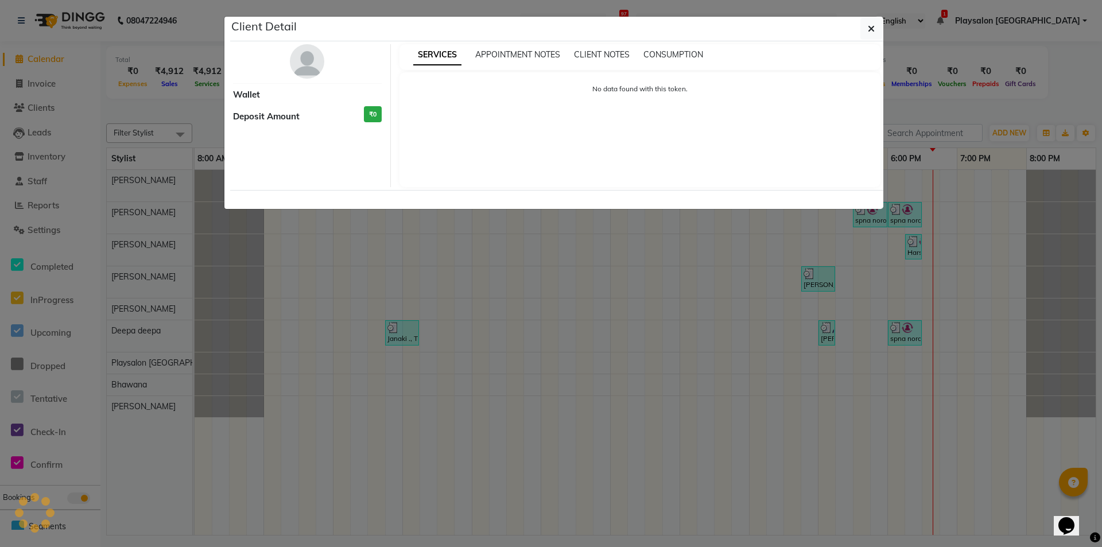
select select "3"
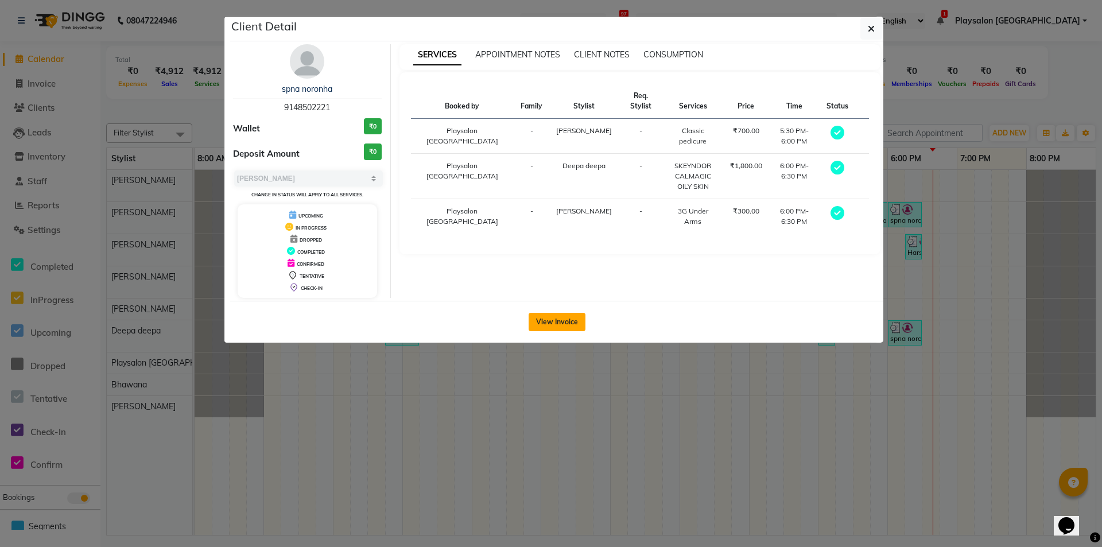
click at [561, 318] on button "View Invoice" at bounding box center [556, 322] width 57 height 18
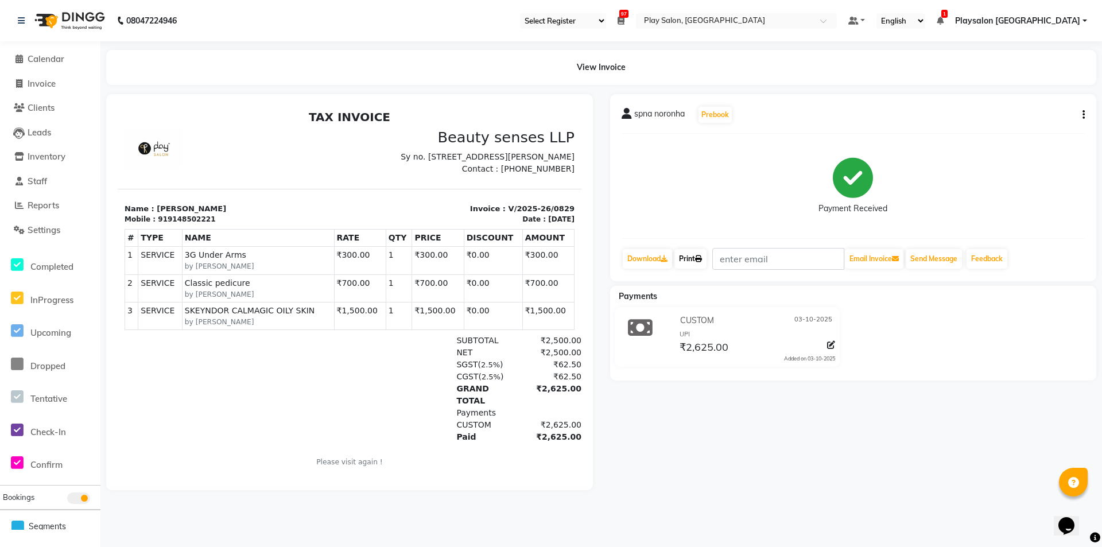
click at [686, 255] on link "Print" at bounding box center [690, 259] width 32 height 20
click at [22, 56] on icon at bounding box center [18, 59] width 7 height 9
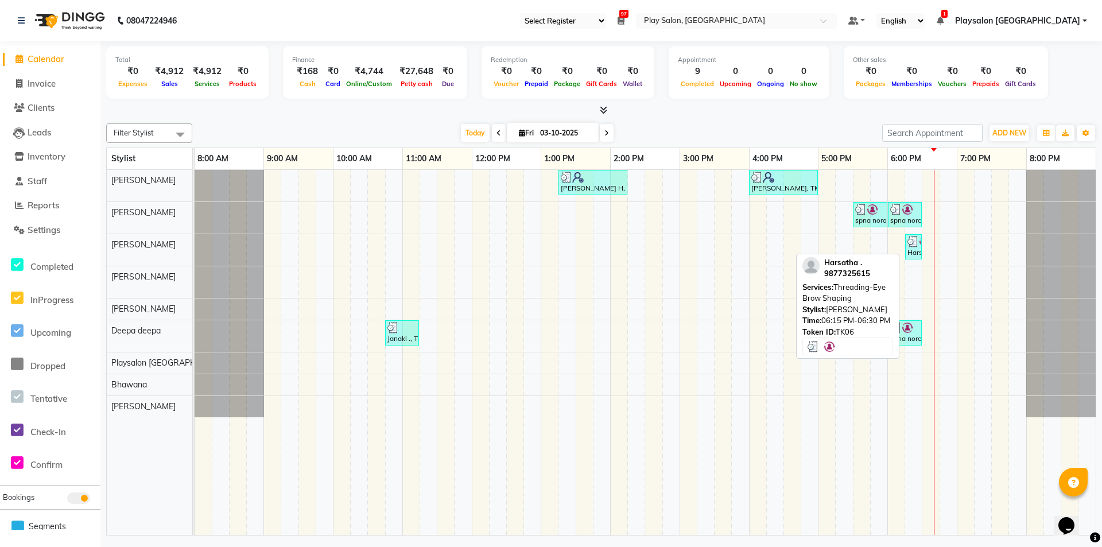
click at [916, 242] on img at bounding box center [912, 241] width 11 height 11
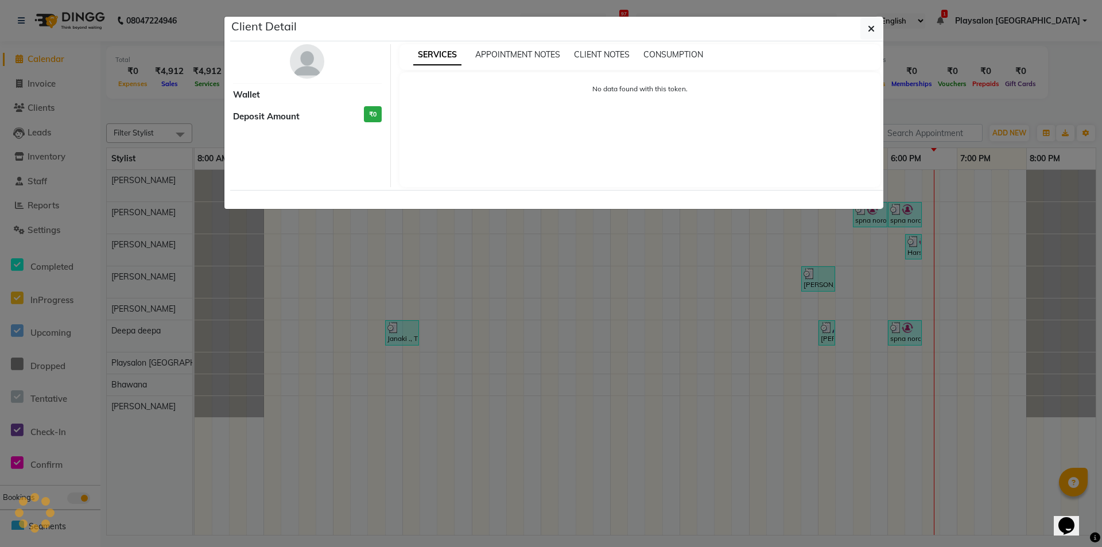
select select "3"
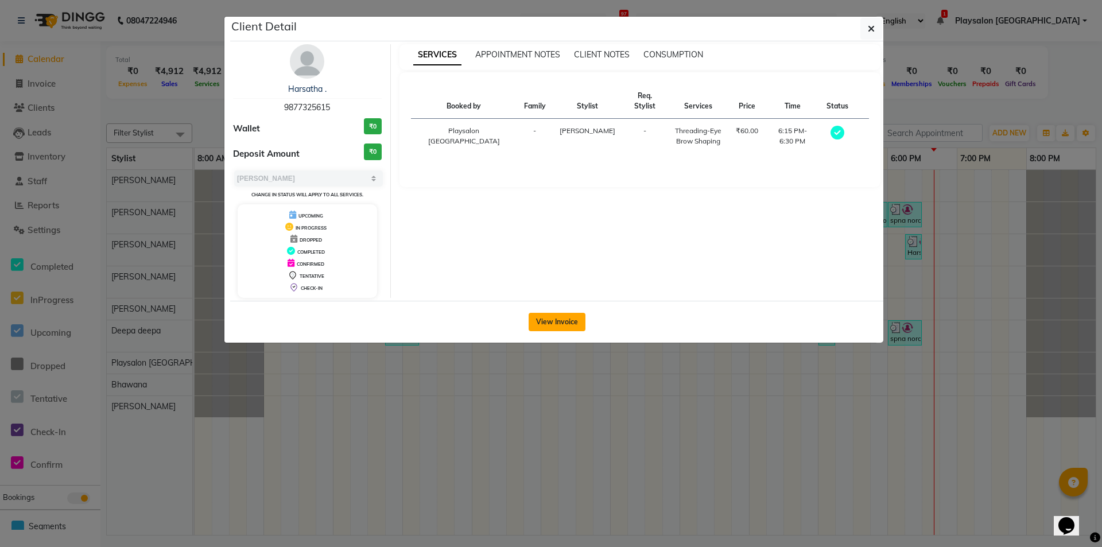
click at [549, 316] on button "View Invoice" at bounding box center [556, 322] width 57 height 18
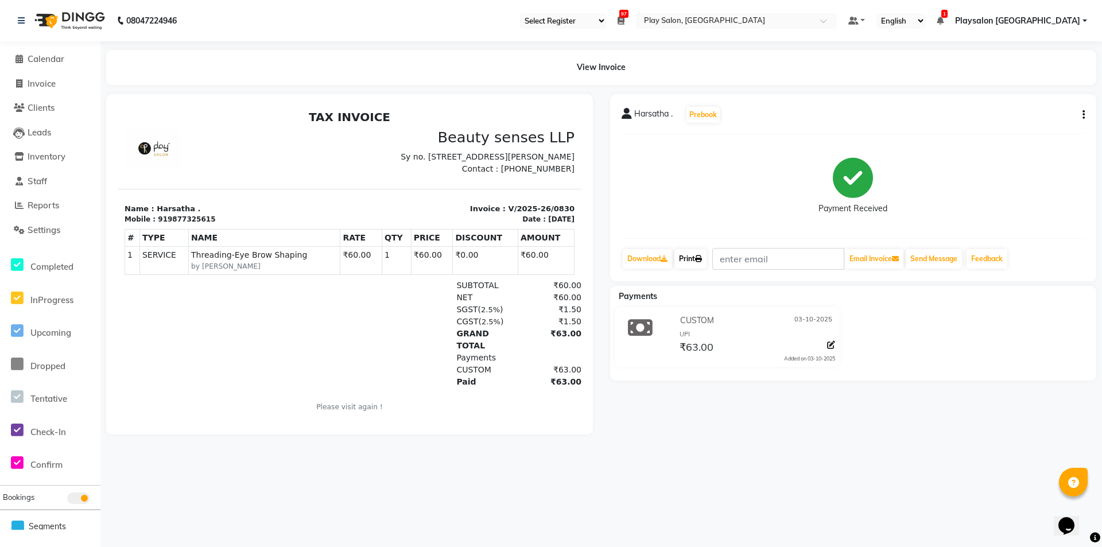
click at [692, 257] on link "Print" at bounding box center [690, 259] width 32 height 20
click at [56, 60] on span "Calendar" at bounding box center [46, 58] width 37 height 11
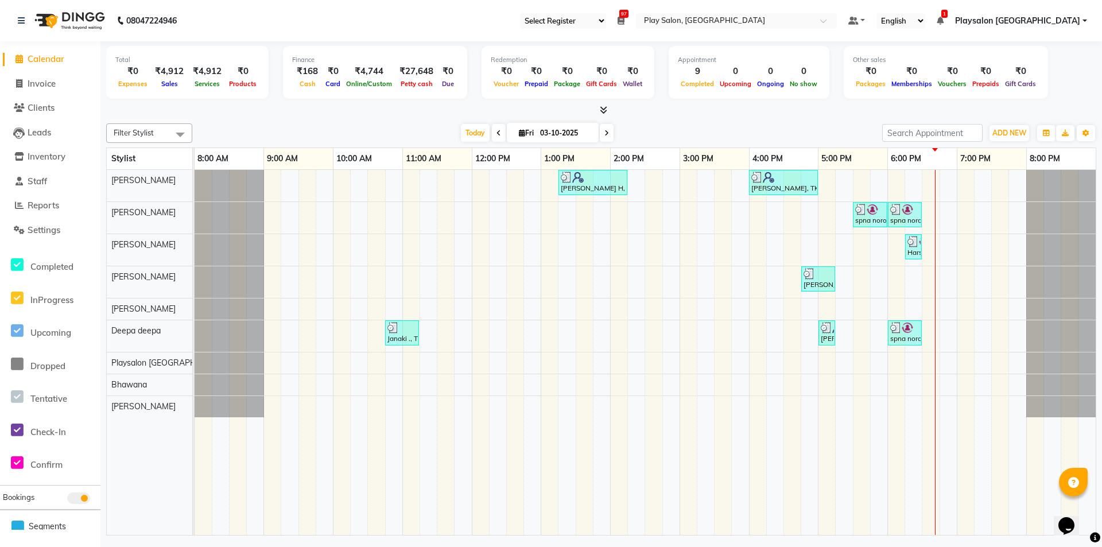
click at [278, 119] on div "Filter Stylist Select All [PERSON_NAME] [PERSON_NAME] [PERSON_NAME] Yimkhiung […" at bounding box center [601, 327] width 990 height 417
